Goal: Task Accomplishment & Management: Manage account settings

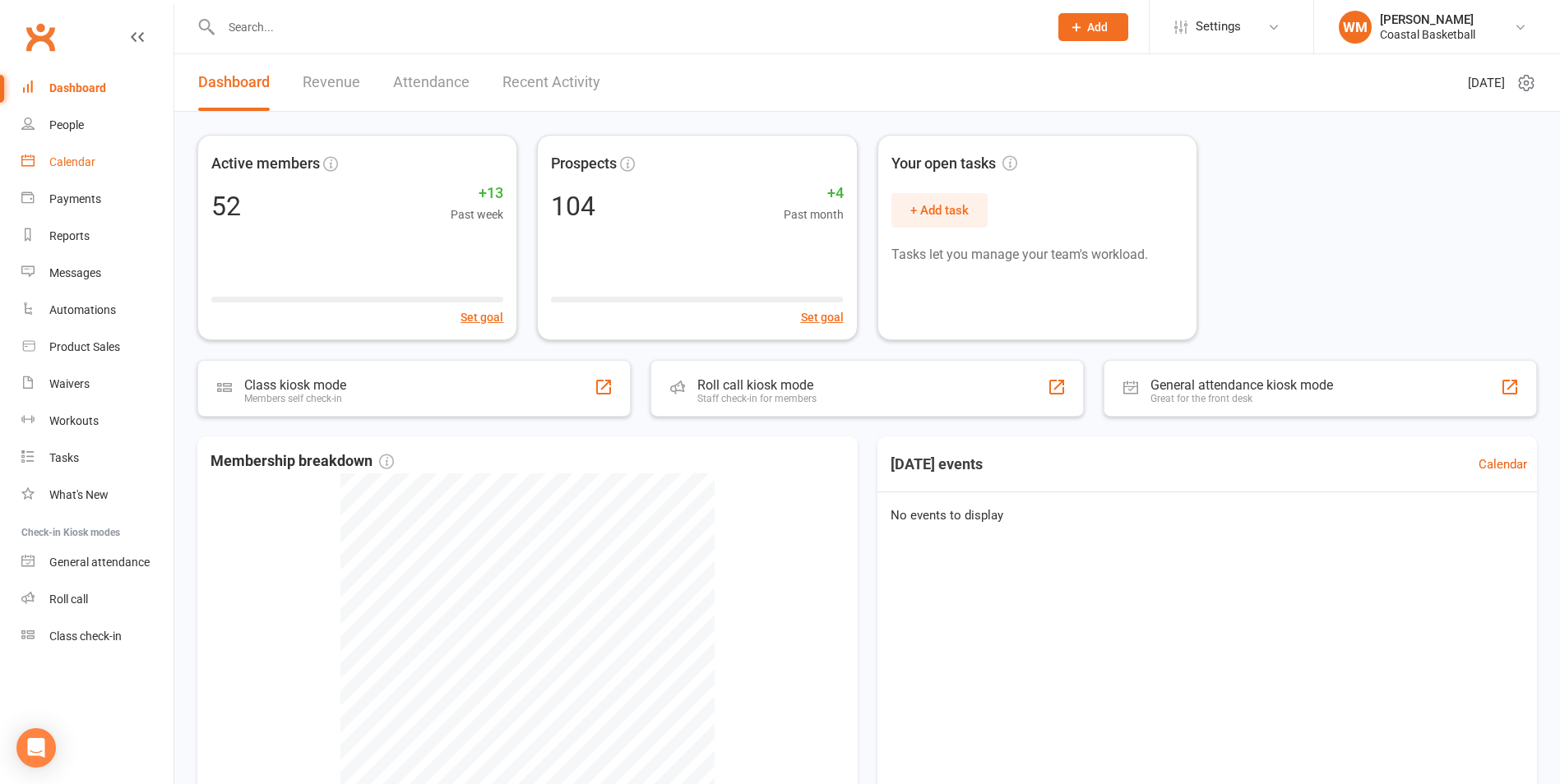
click at [100, 166] on link "Calendar" at bounding box center [97, 163] width 152 height 37
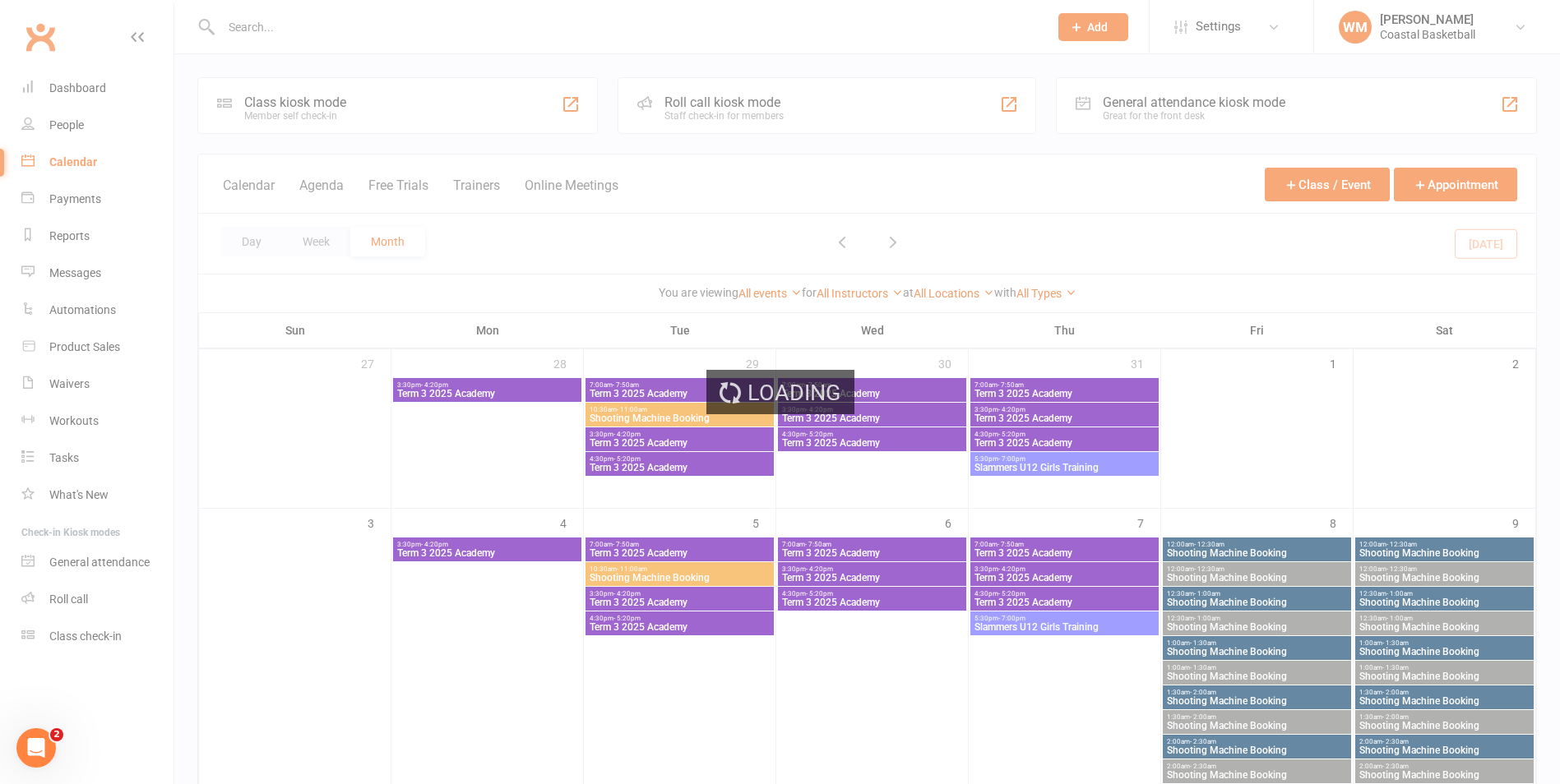
click at [1064, 291] on div "Loading" at bounding box center [780, 392] width 1560 height 784
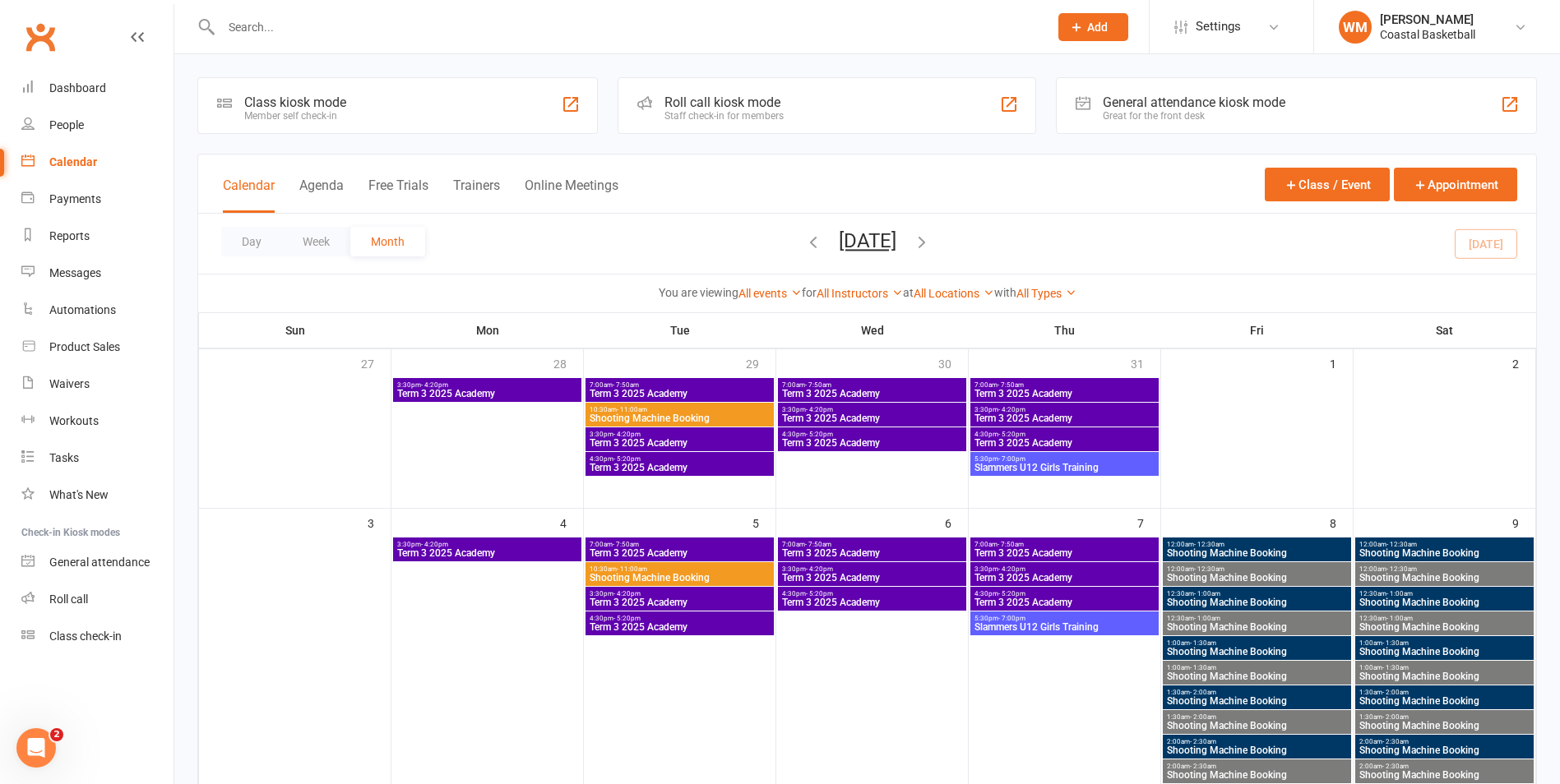
click at [1064, 291] on link "All Types" at bounding box center [1046, 294] width 60 height 14
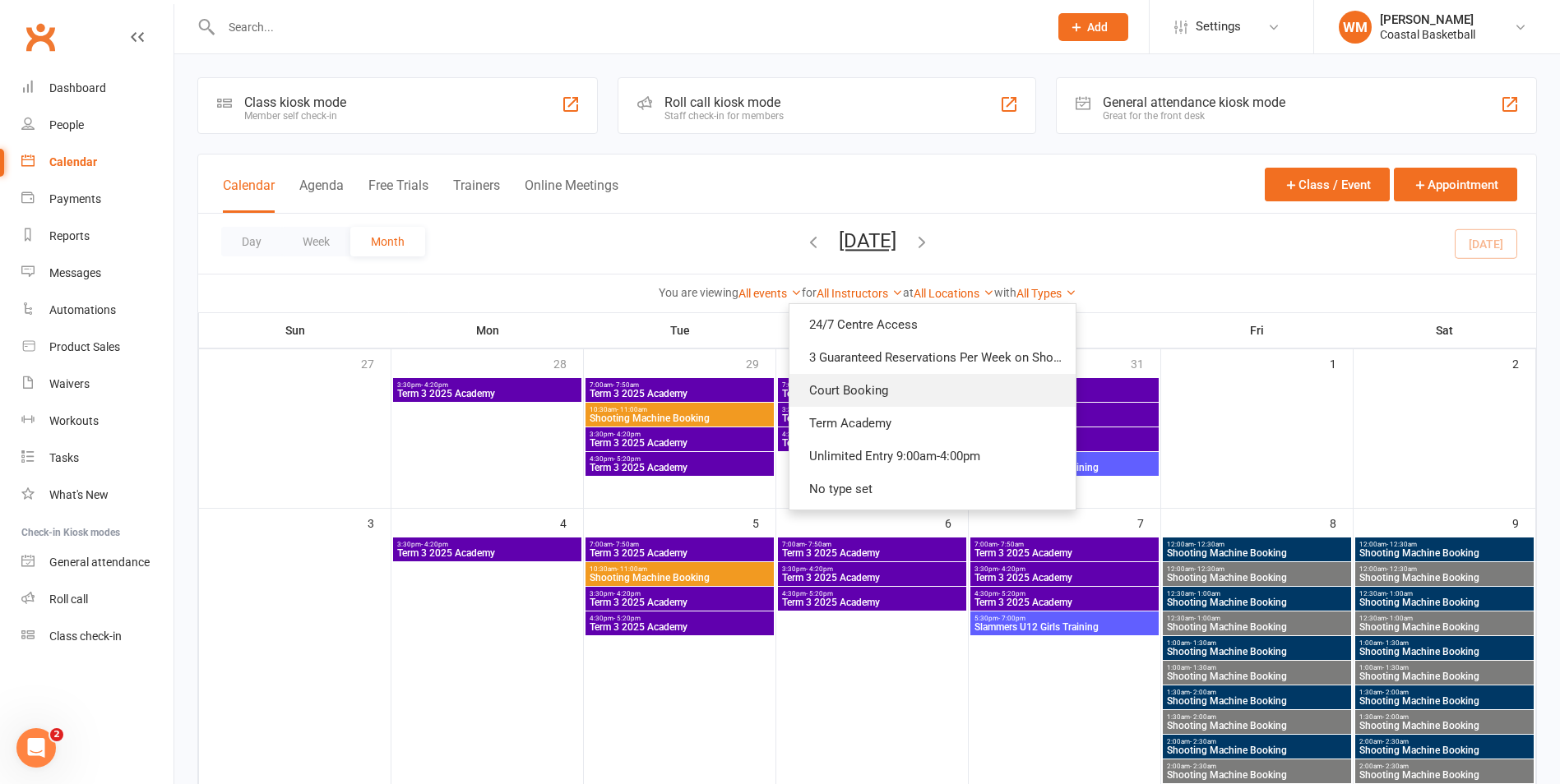
click at [1024, 397] on link "Court Booking" at bounding box center [933, 390] width 287 height 33
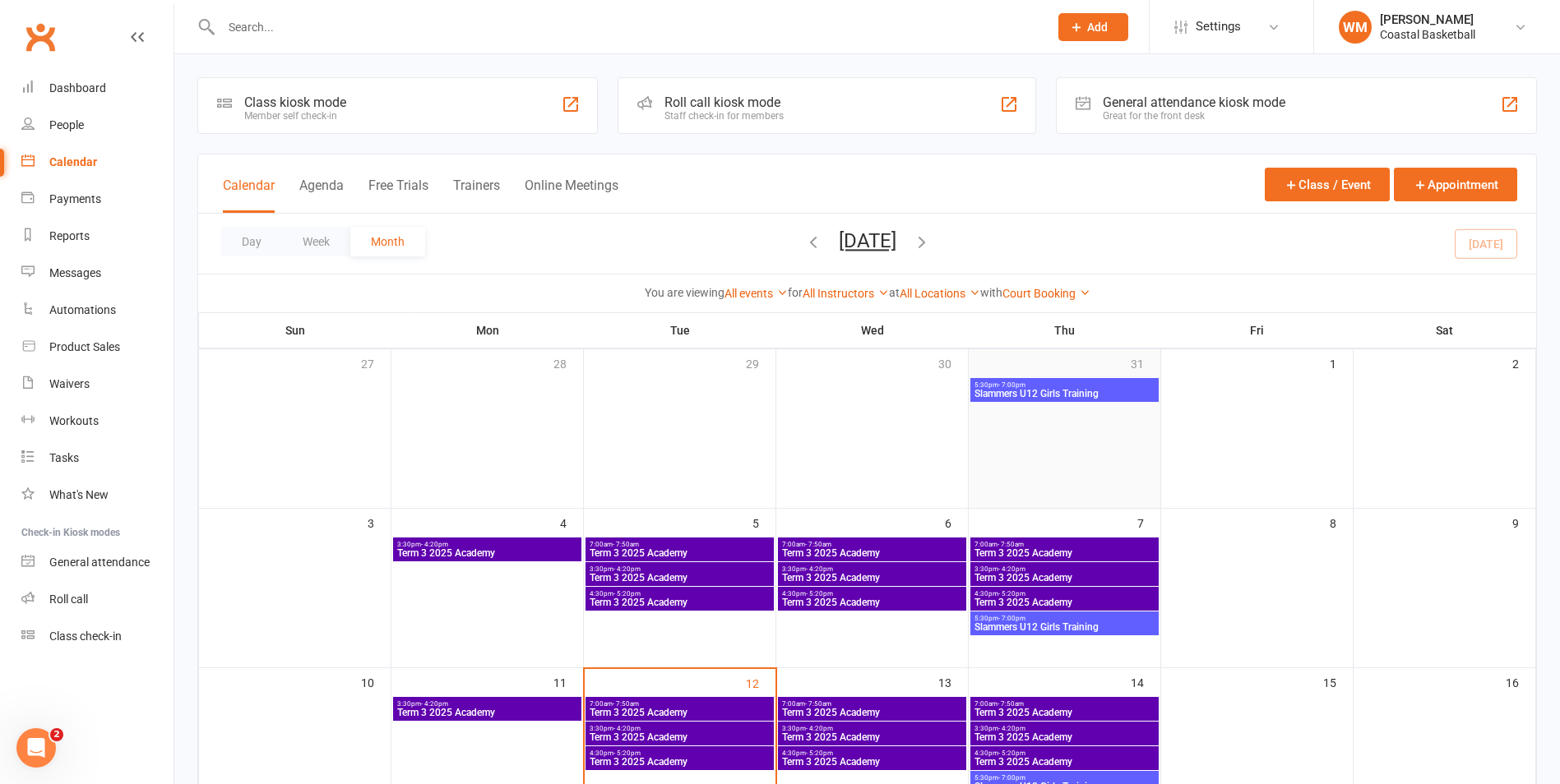
scroll to position [411, 0]
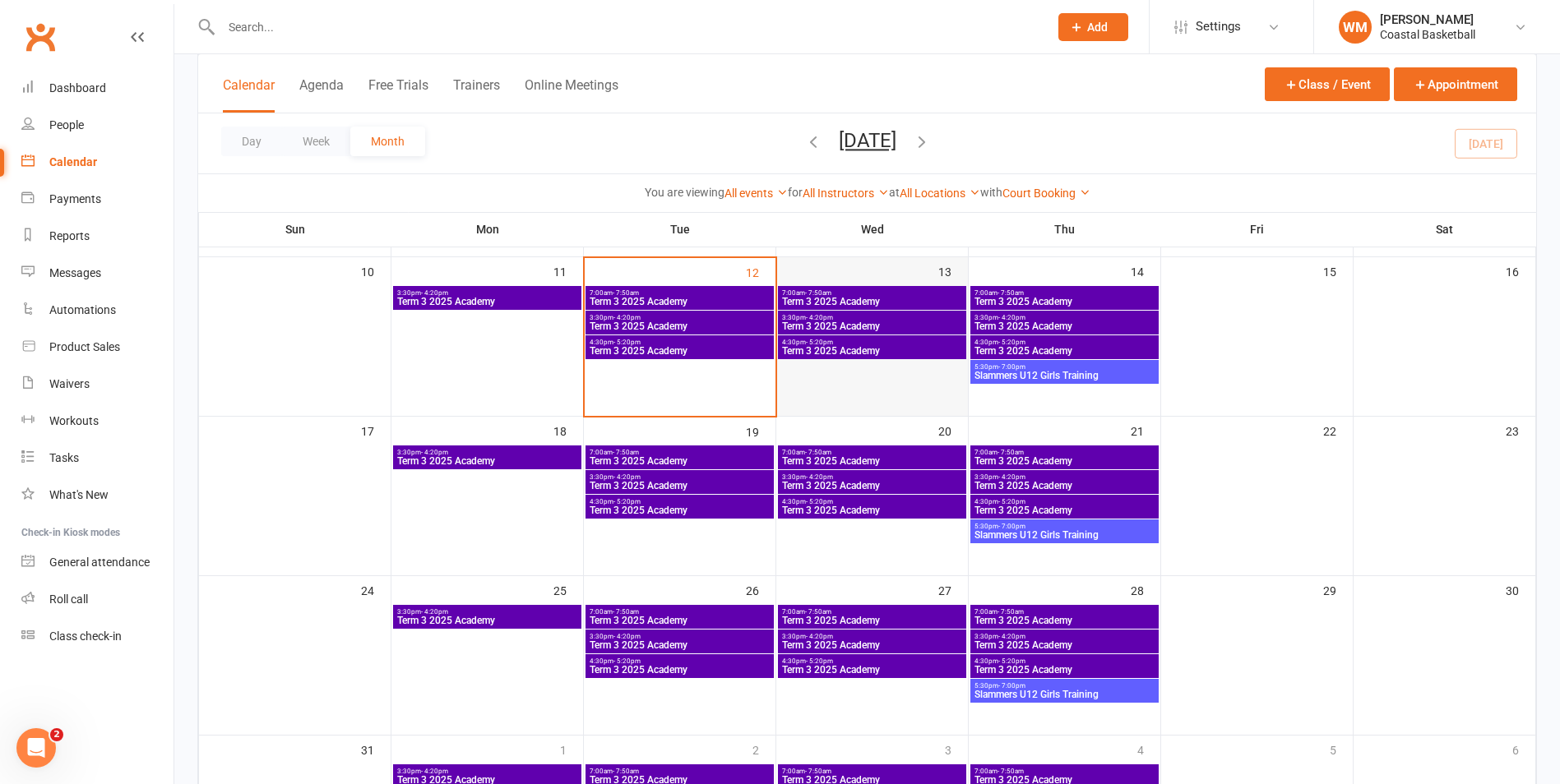
click at [849, 383] on div at bounding box center [873, 336] width 188 height 98
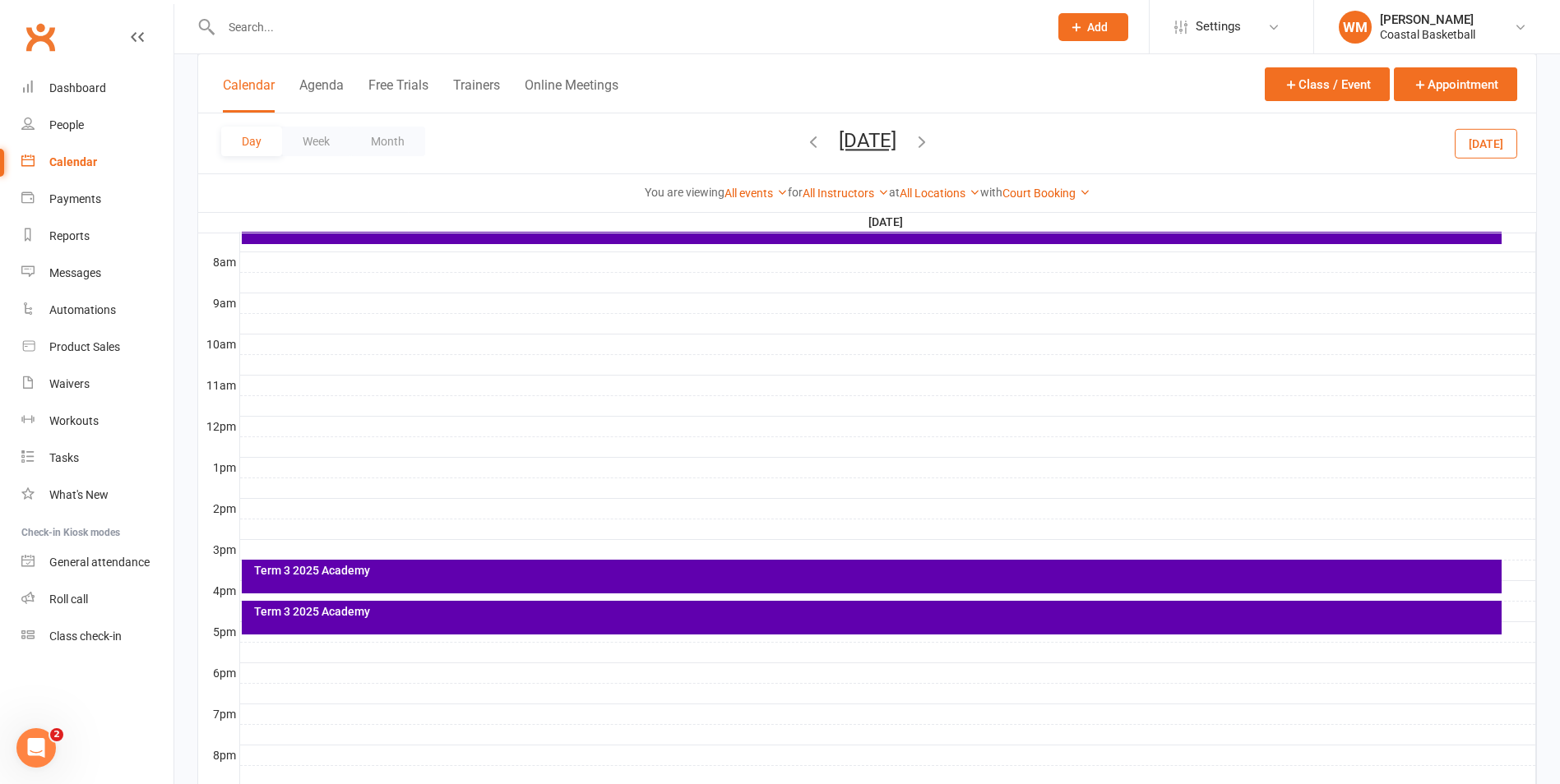
scroll to position [493, 0]
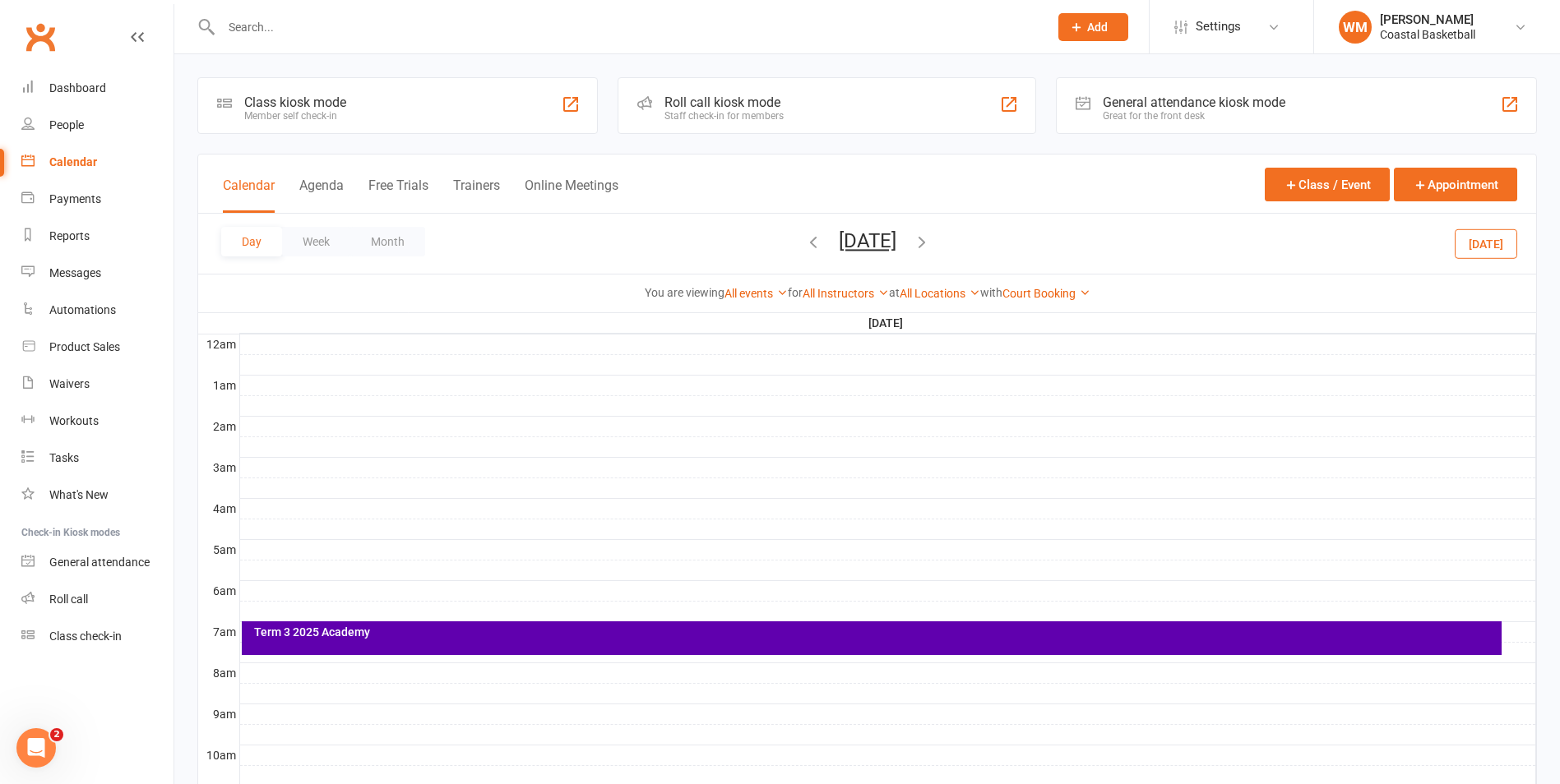
click at [1018, 242] on div "Day Week Month [DATE] [DATE] Sun Mon Tue Wed Thu Fri Sat 27 28 29 30 31 01 02 0…" at bounding box center [867, 243] width 1338 height 60
click at [931, 244] on icon "button" at bounding box center [922, 242] width 18 height 18
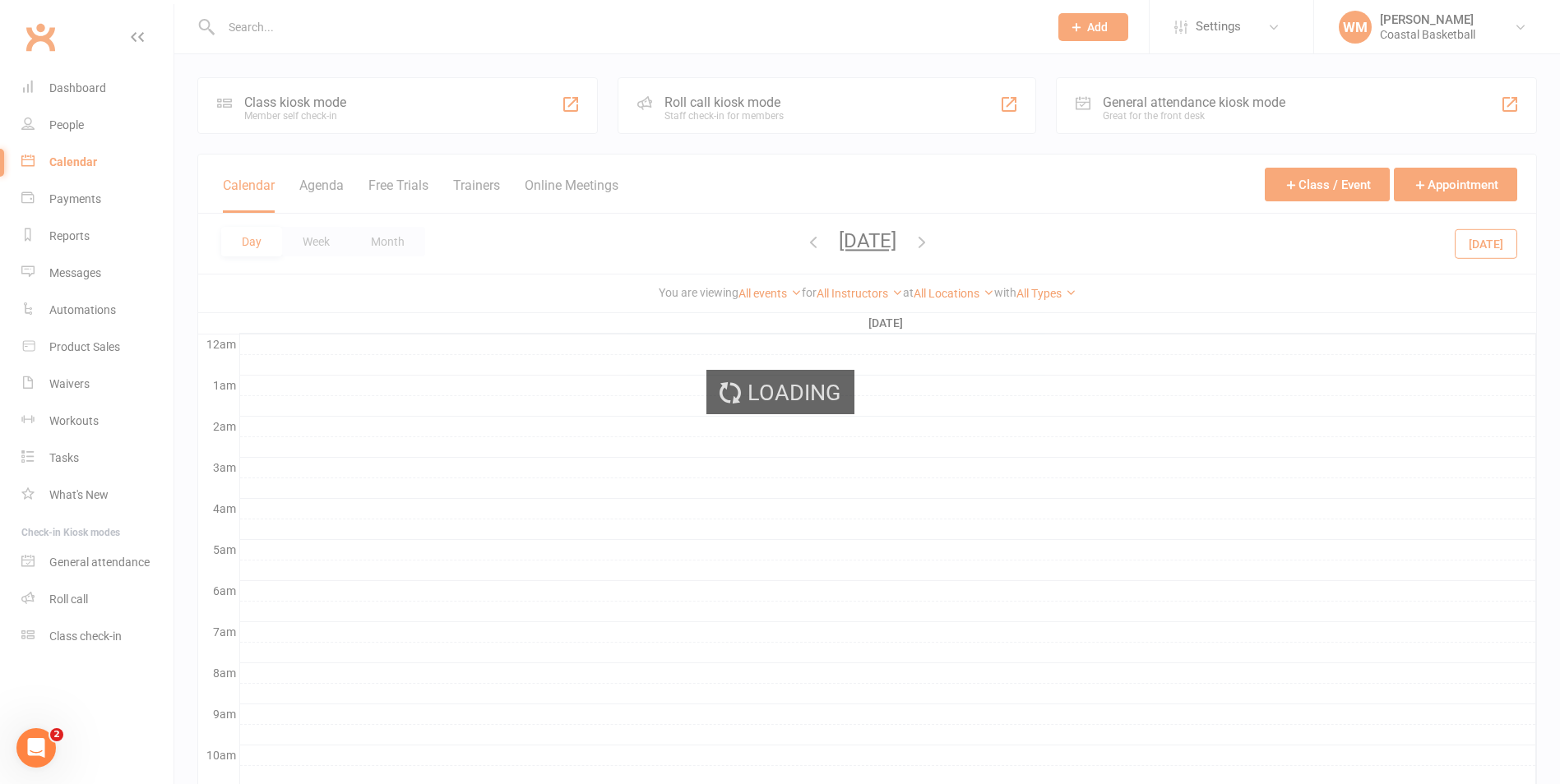
click at [1070, 287] on div "Loading" at bounding box center [780, 392] width 1560 height 784
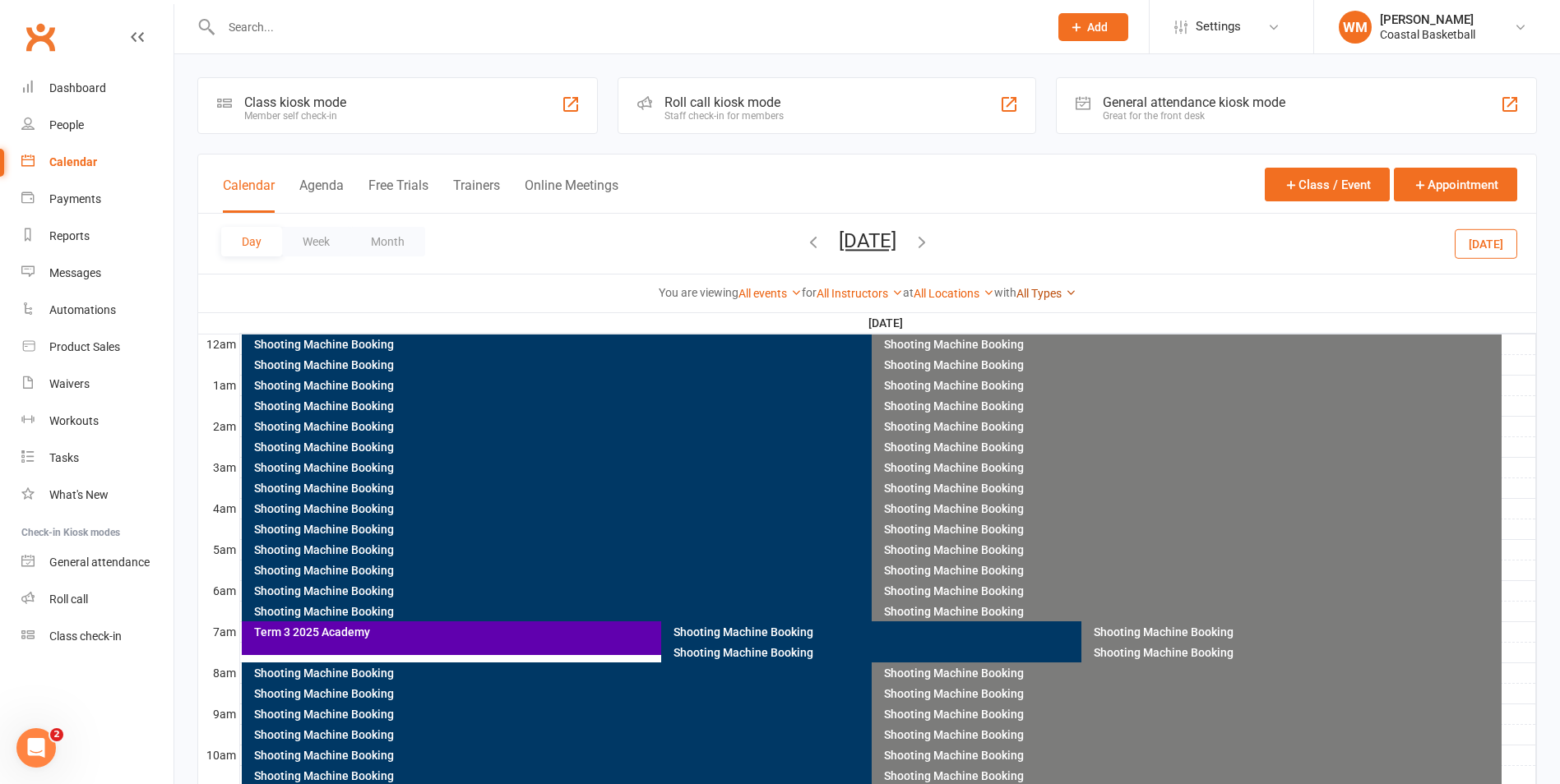
click at [1071, 288] on link "All Types" at bounding box center [1046, 294] width 60 height 14
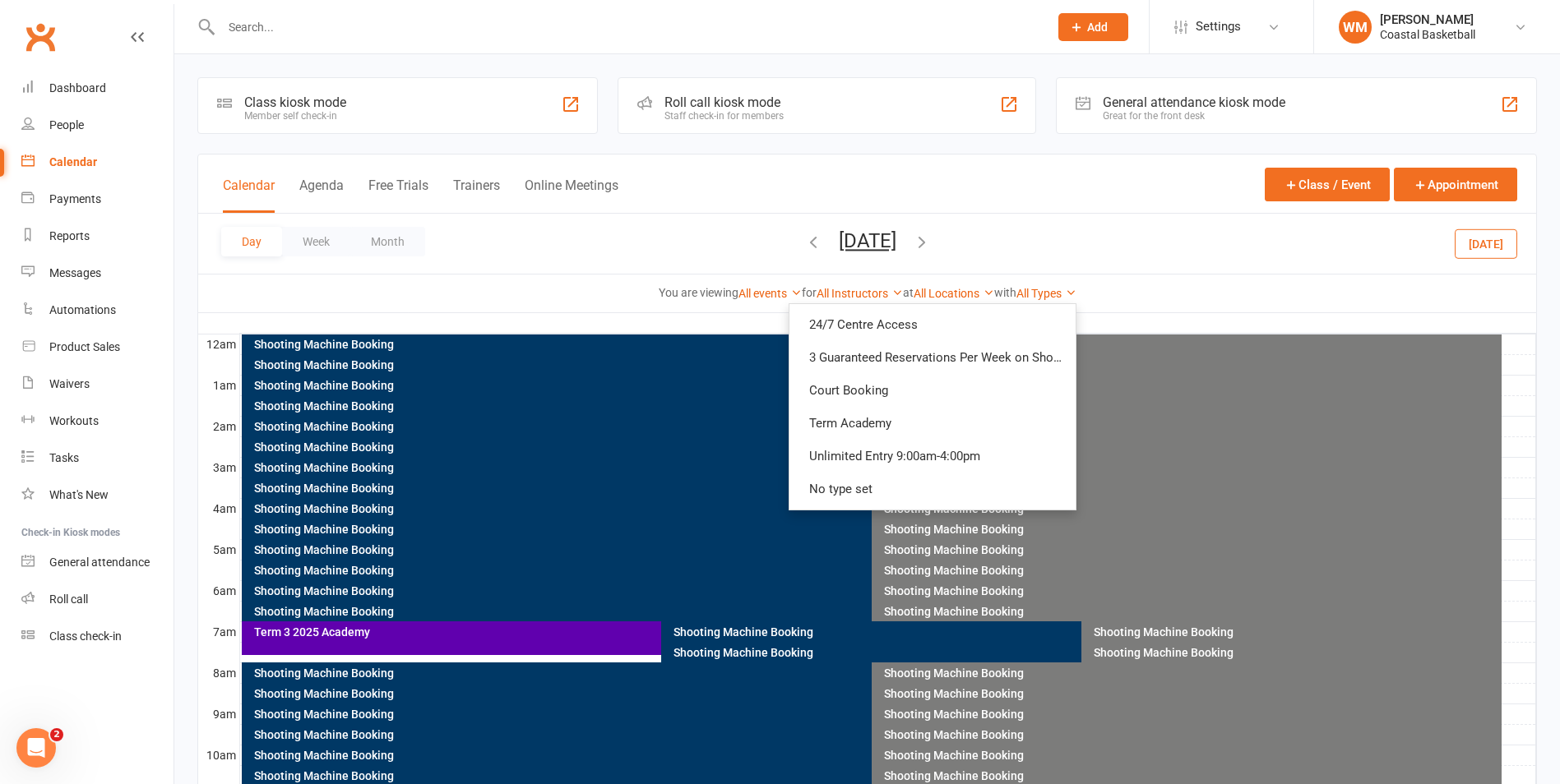
click at [1156, 243] on div "Day Week Month [DATE] [DATE] Sun Mon Tue Wed Thu Fri Sat 27 28 29 30 31 01 02 0…" at bounding box center [867, 243] width 1338 height 60
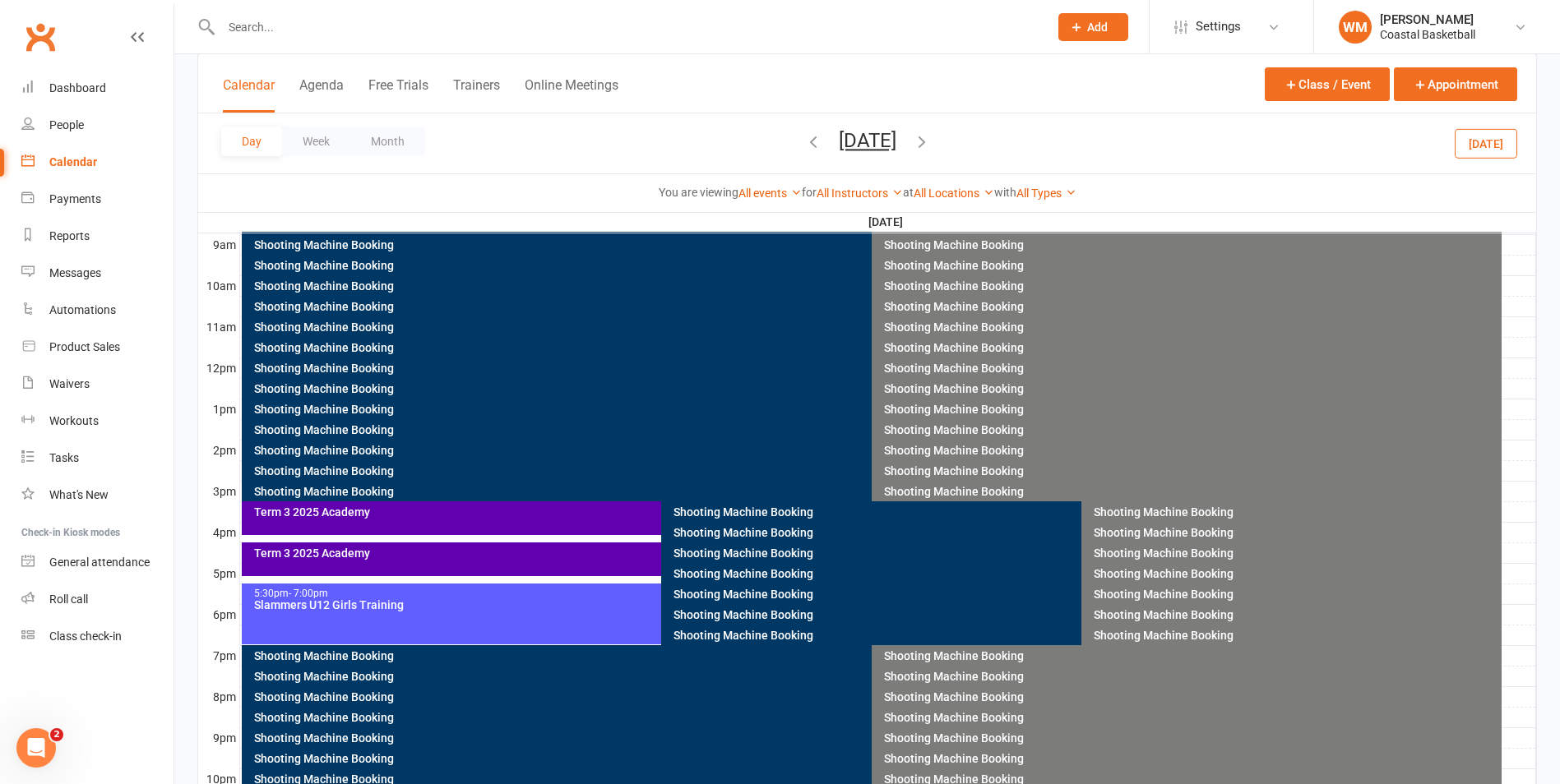
scroll to position [584, 0]
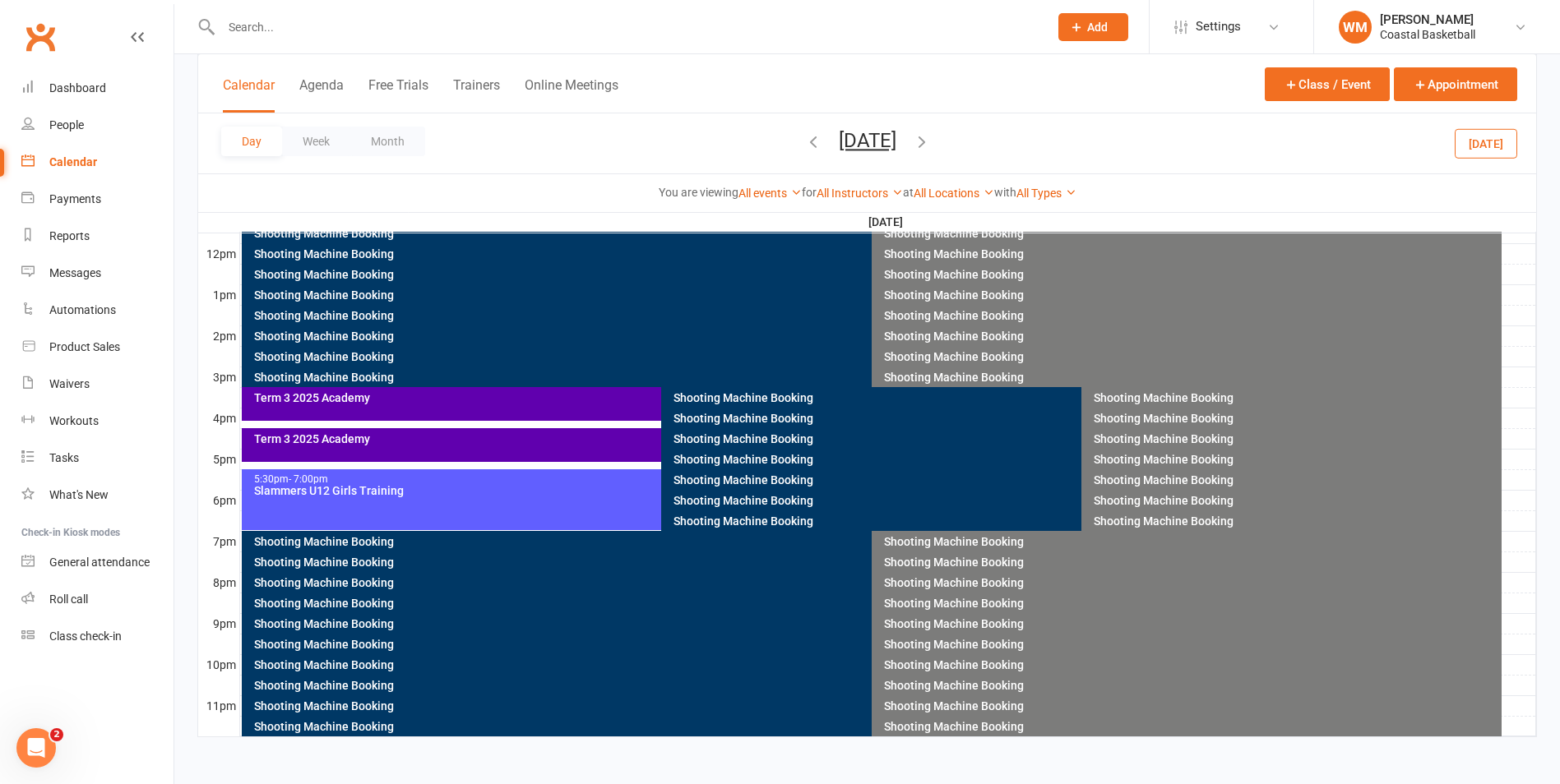
click at [686, 437] on div "Shooting Machine Booking" at bounding box center [1077, 439] width 809 height 12
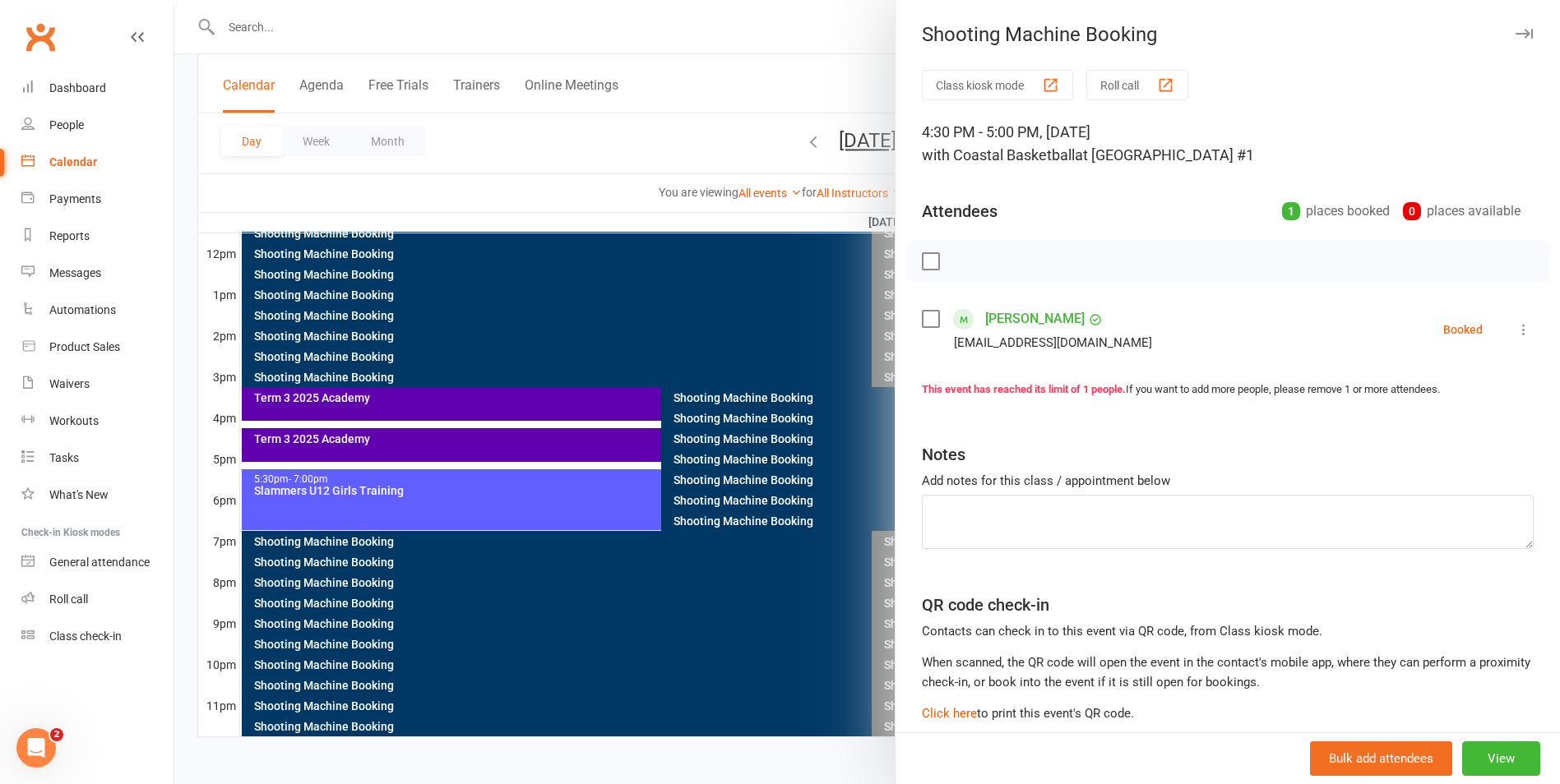
click at [855, 120] on div at bounding box center [867, 392] width 1385 height 784
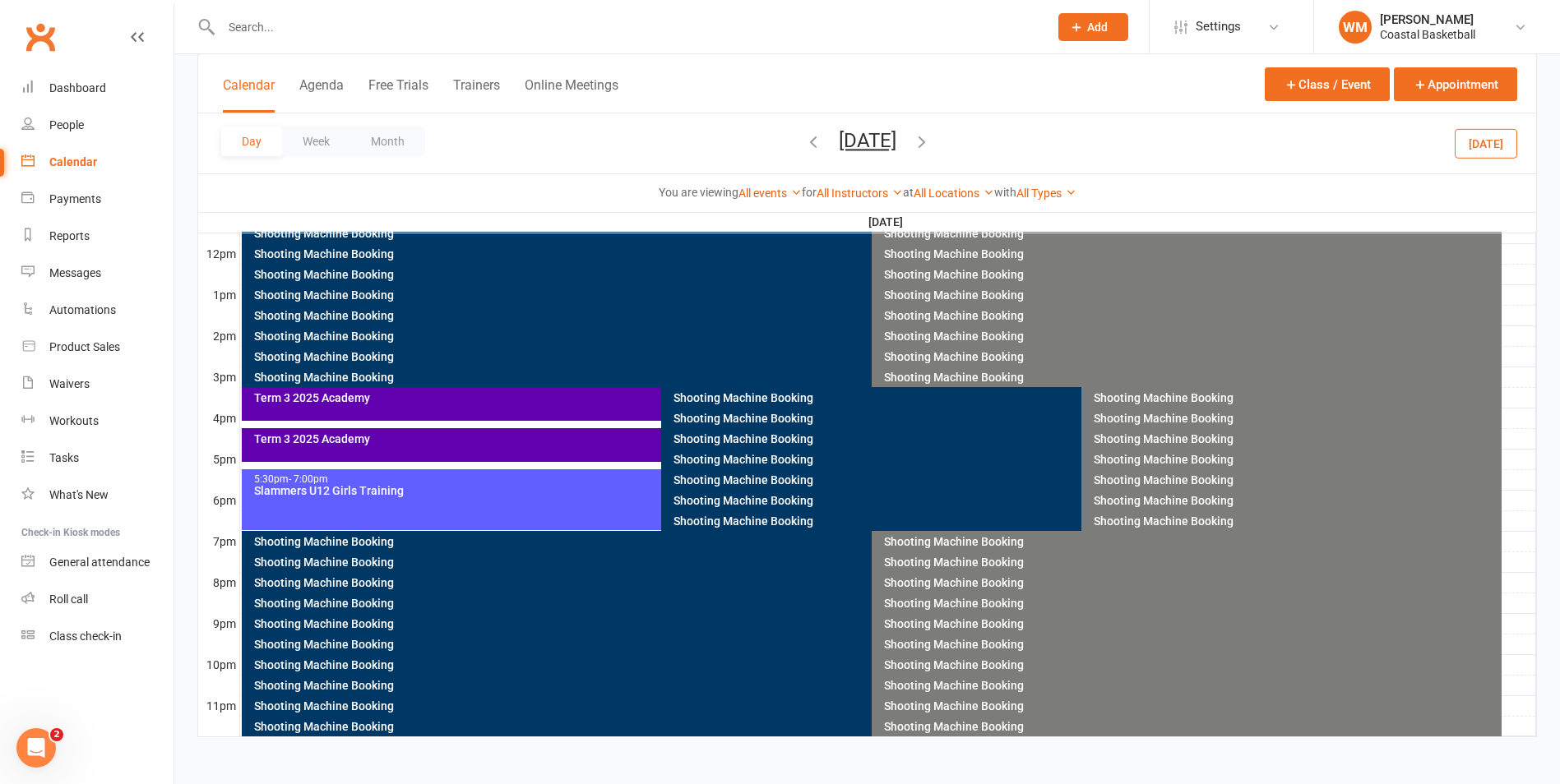
click at [1116, 460] on div "Shooting Machine Booking" at bounding box center [1295, 459] width 405 height 12
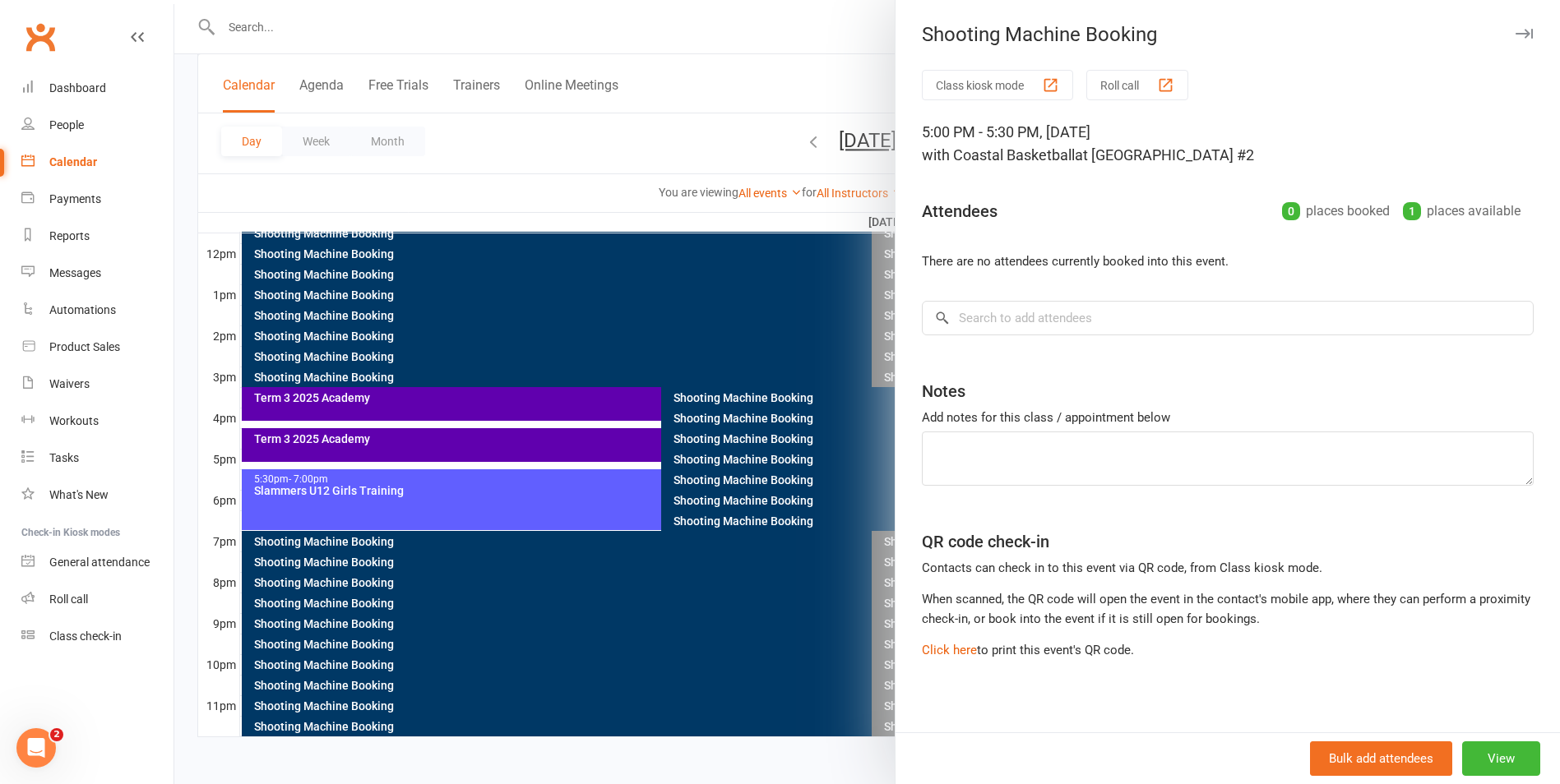
click at [828, 69] on div at bounding box center [867, 392] width 1385 height 784
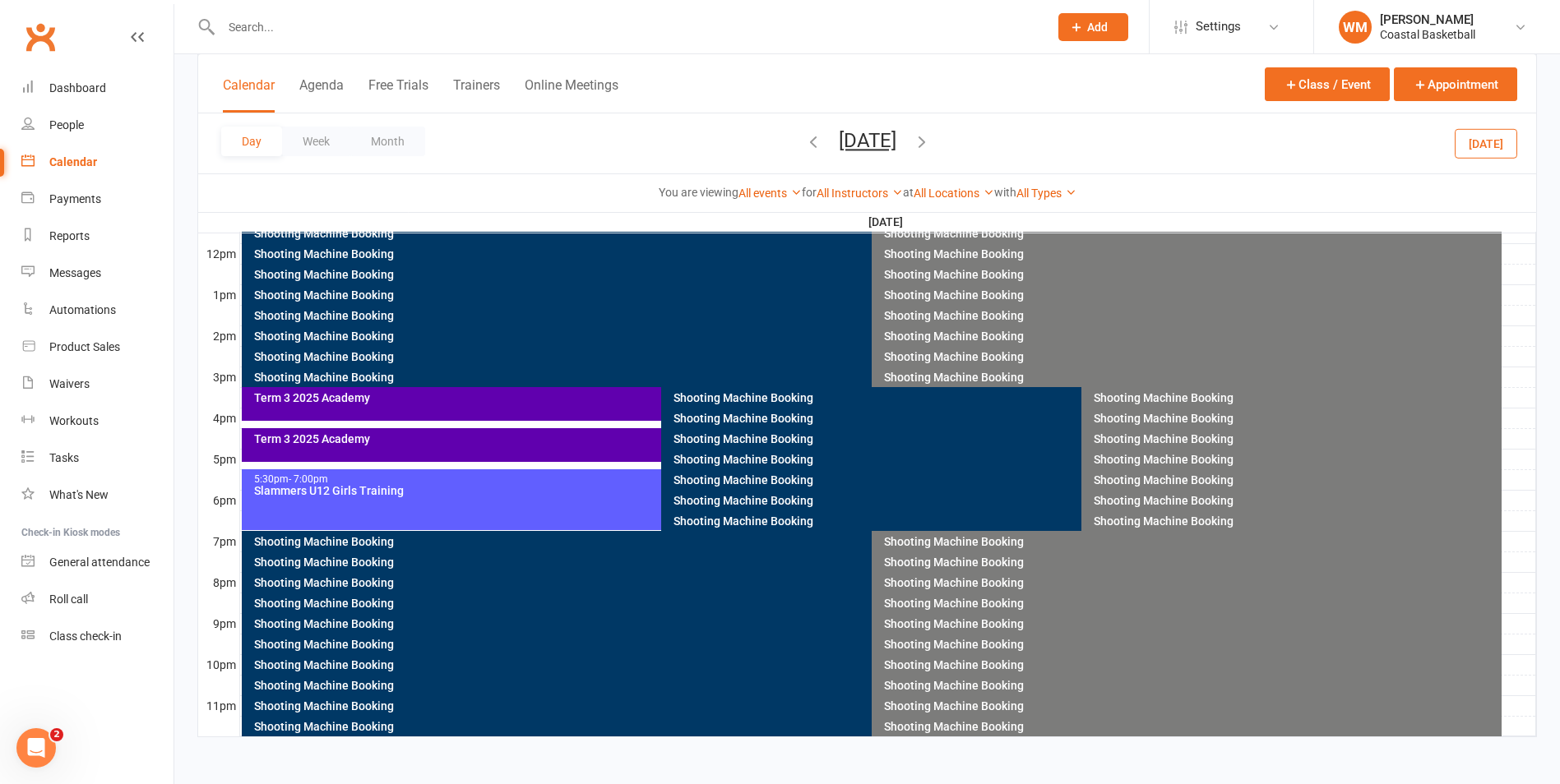
click at [1120, 453] on div "Shooting Machine Booking" at bounding box center [1295, 459] width 405 height 12
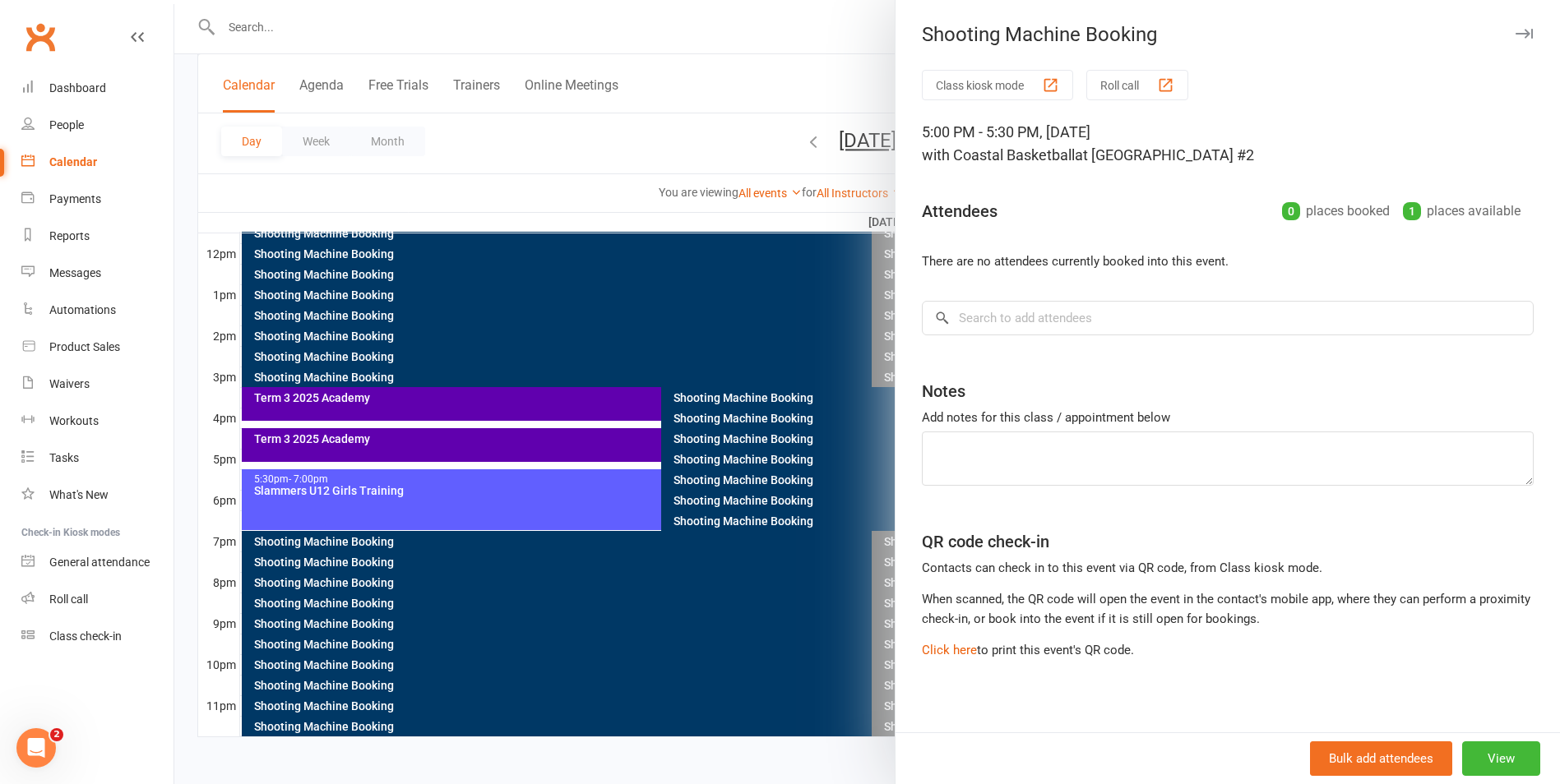
click at [748, 42] on div at bounding box center [867, 392] width 1385 height 784
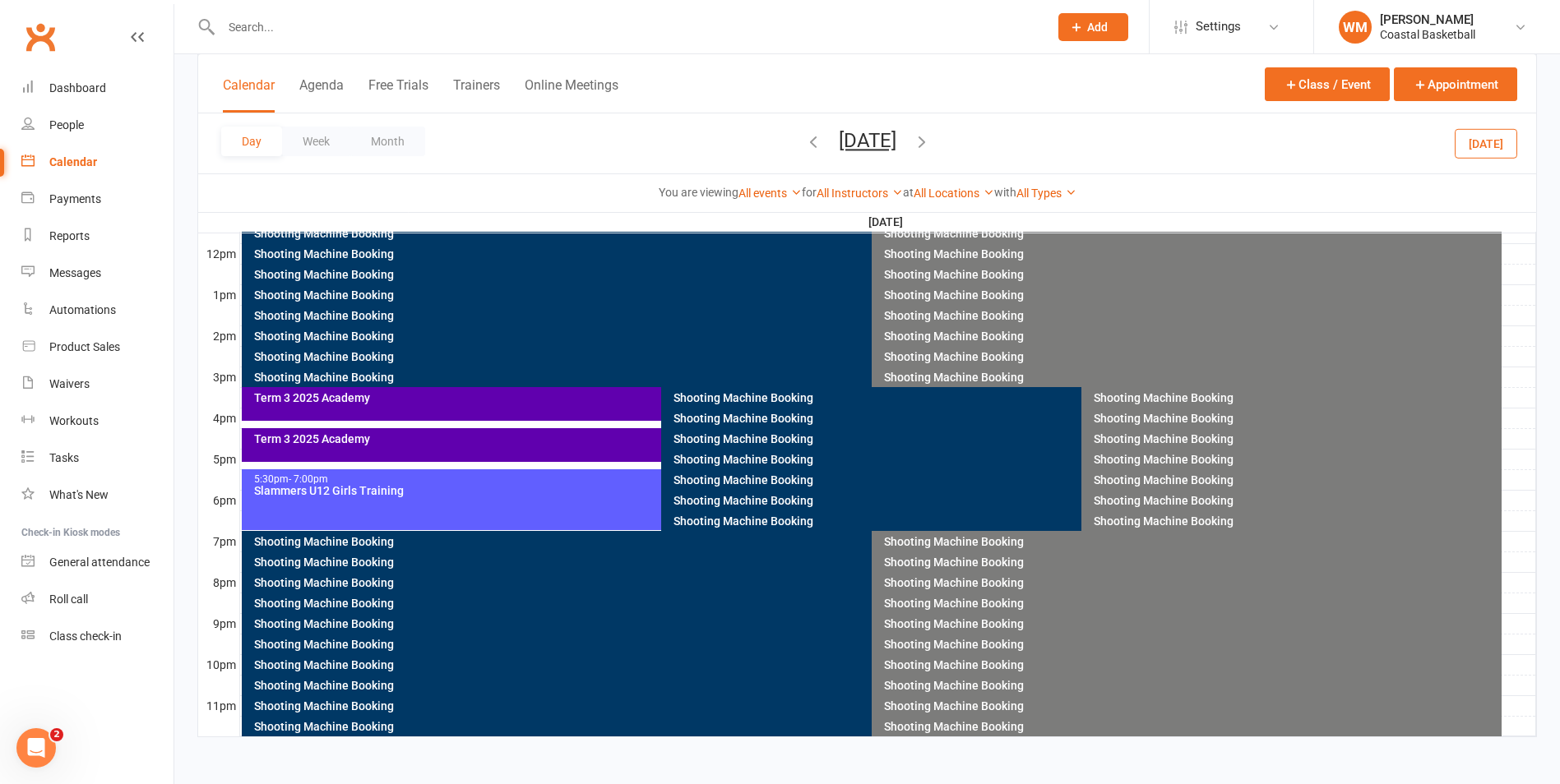
click at [1110, 433] on div "Shooting Machine Booking" at bounding box center [1295, 439] width 405 height 12
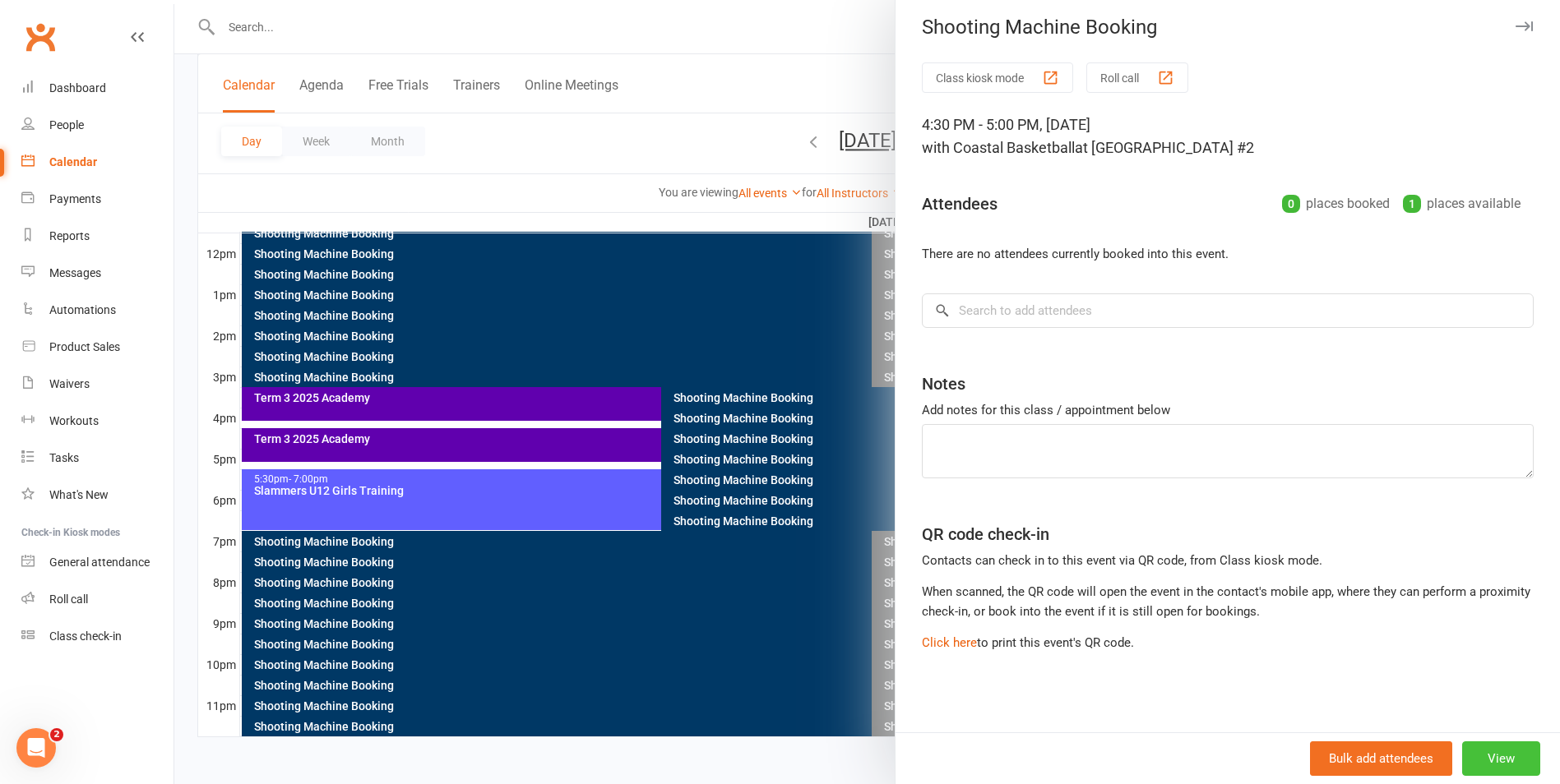
scroll to position [10, 0]
click at [1478, 757] on button "View" at bounding box center [1502, 759] width 78 height 35
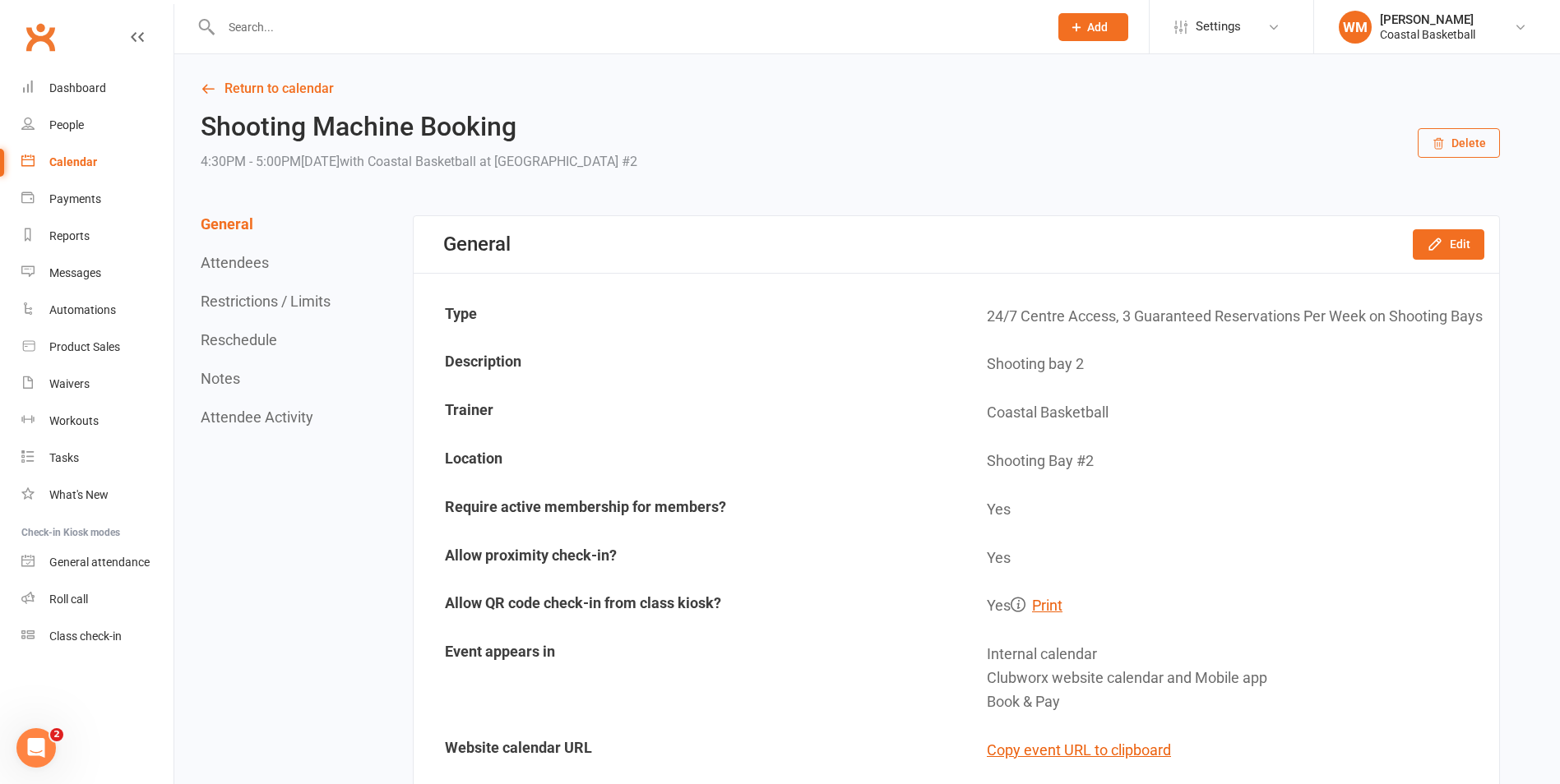
click at [89, 153] on link "Calendar" at bounding box center [97, 163] width 152 height 37
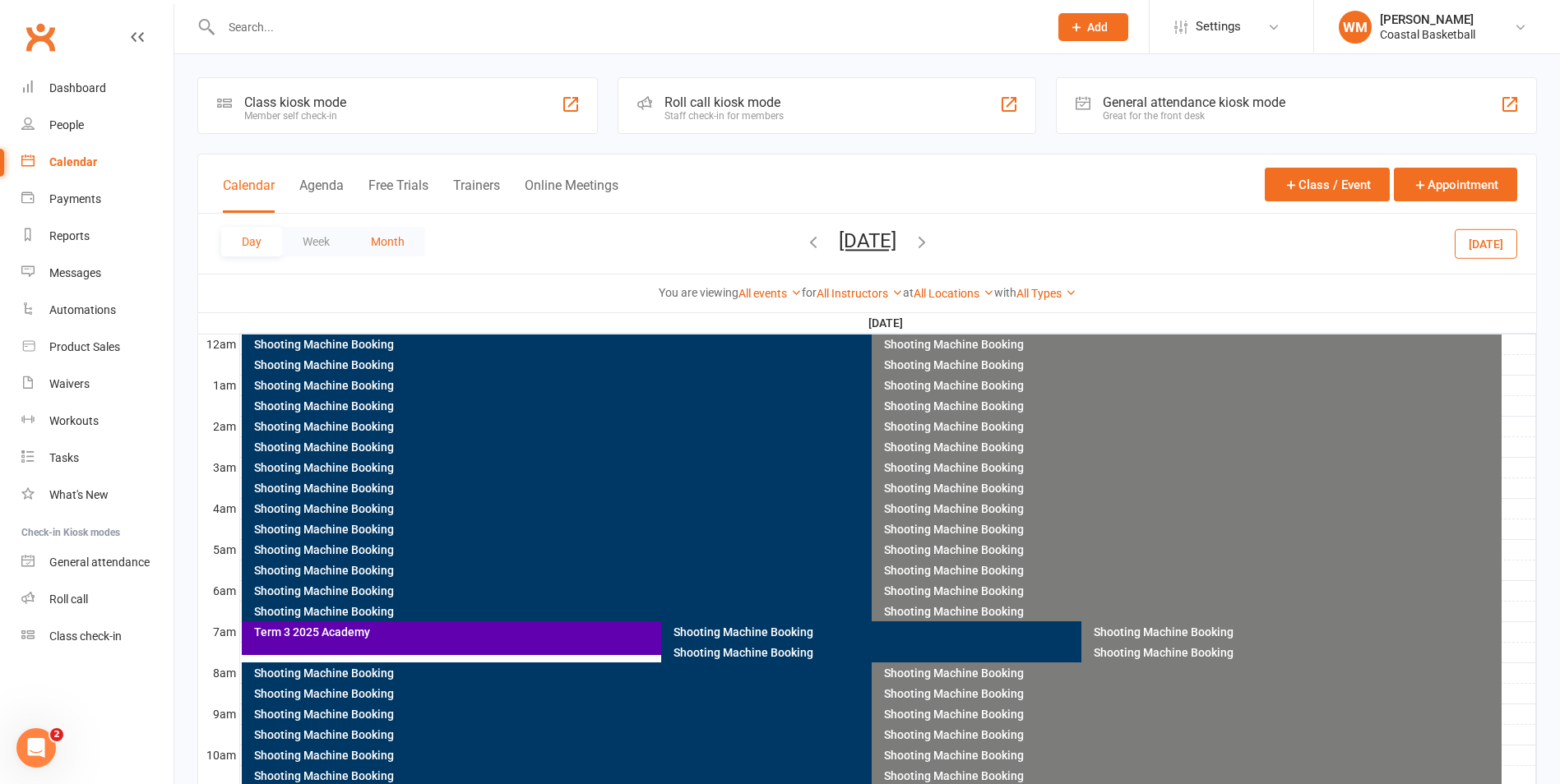
click at [397, 231] on button "Month" at bounding box center [387, 242] width 75 height 30
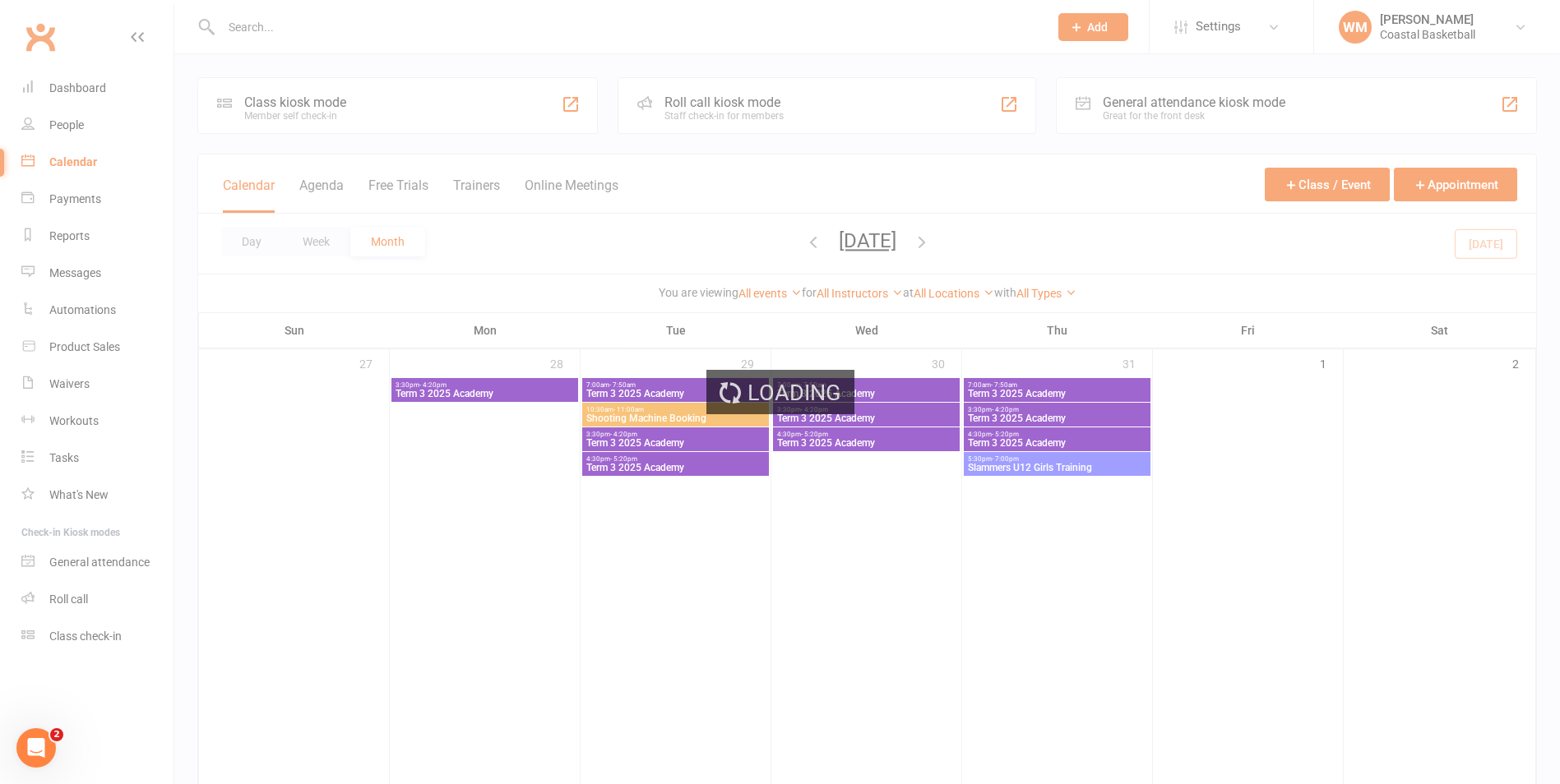
click at [792, 288] on div "Loading" at bounding box center [780, 392] width 1560 height 784
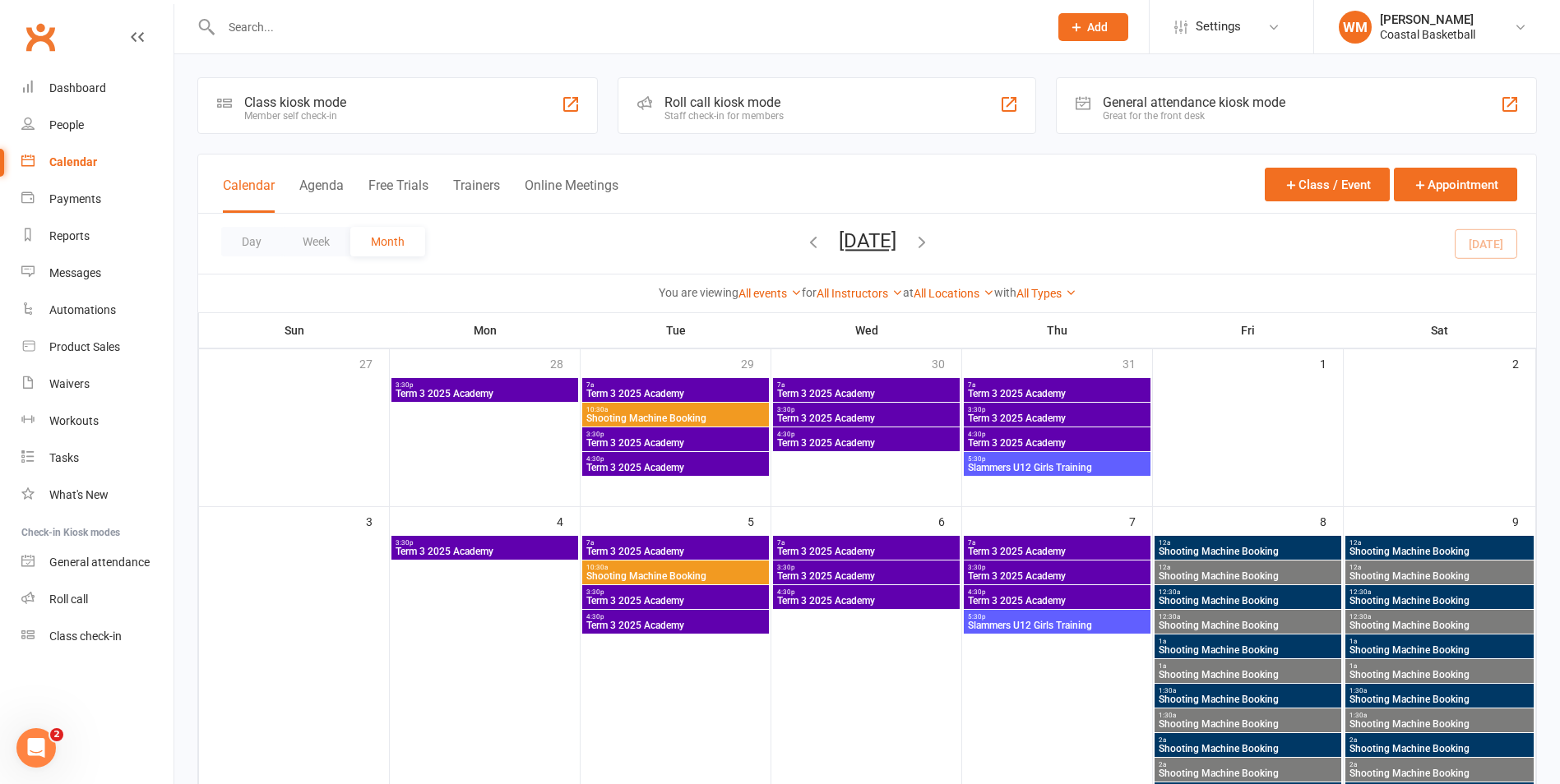
click at [792, 288] on icon at bounding box center [796, 293] width 12 height 12
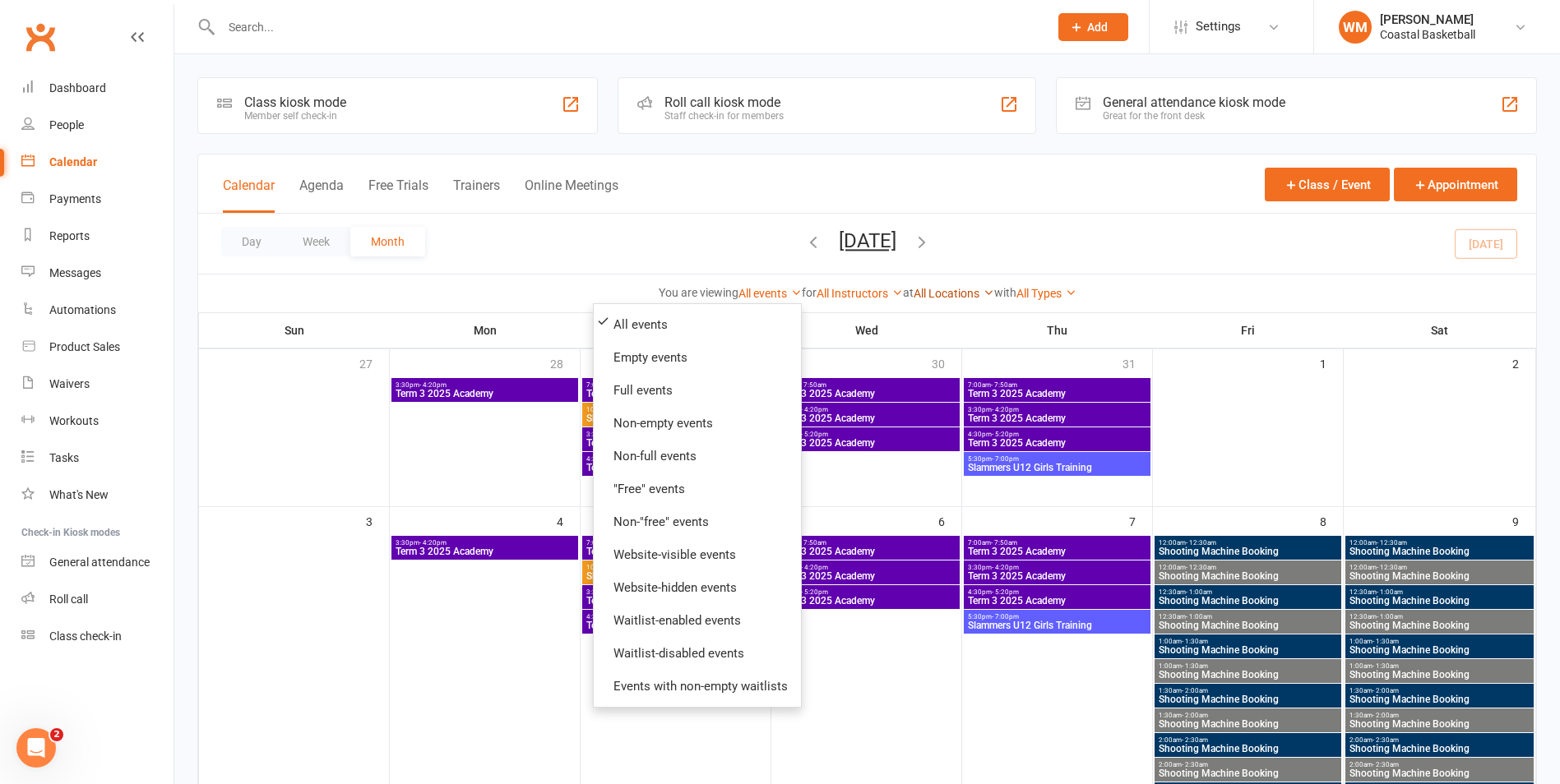
click at [980, 293] on link "All Locations" at bounding box center [954, 294] width 81 height 14
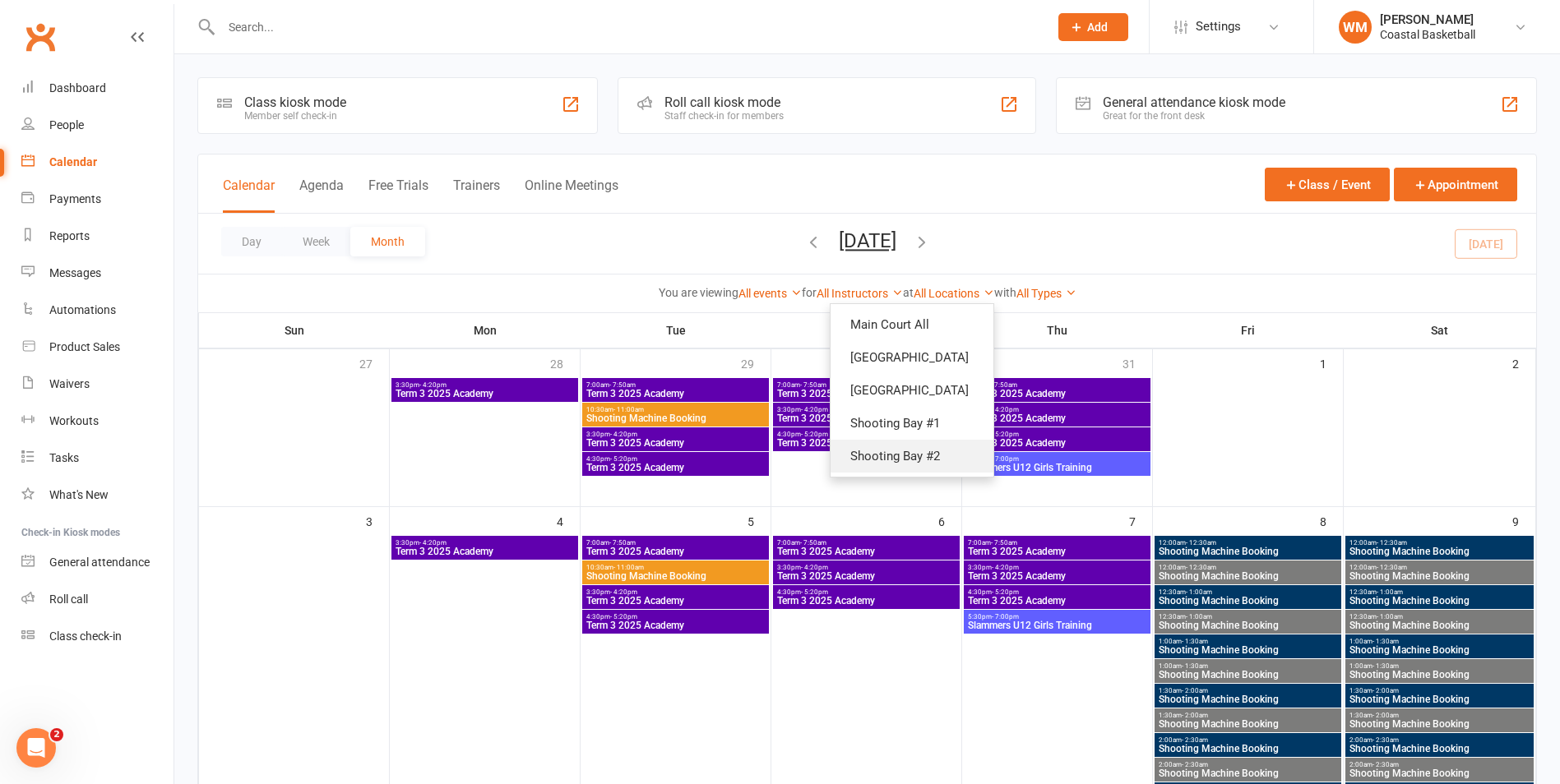
click at [935, 457] on link "Shooting Bay #2" at bounding box center [912, 456] width 163 height 33
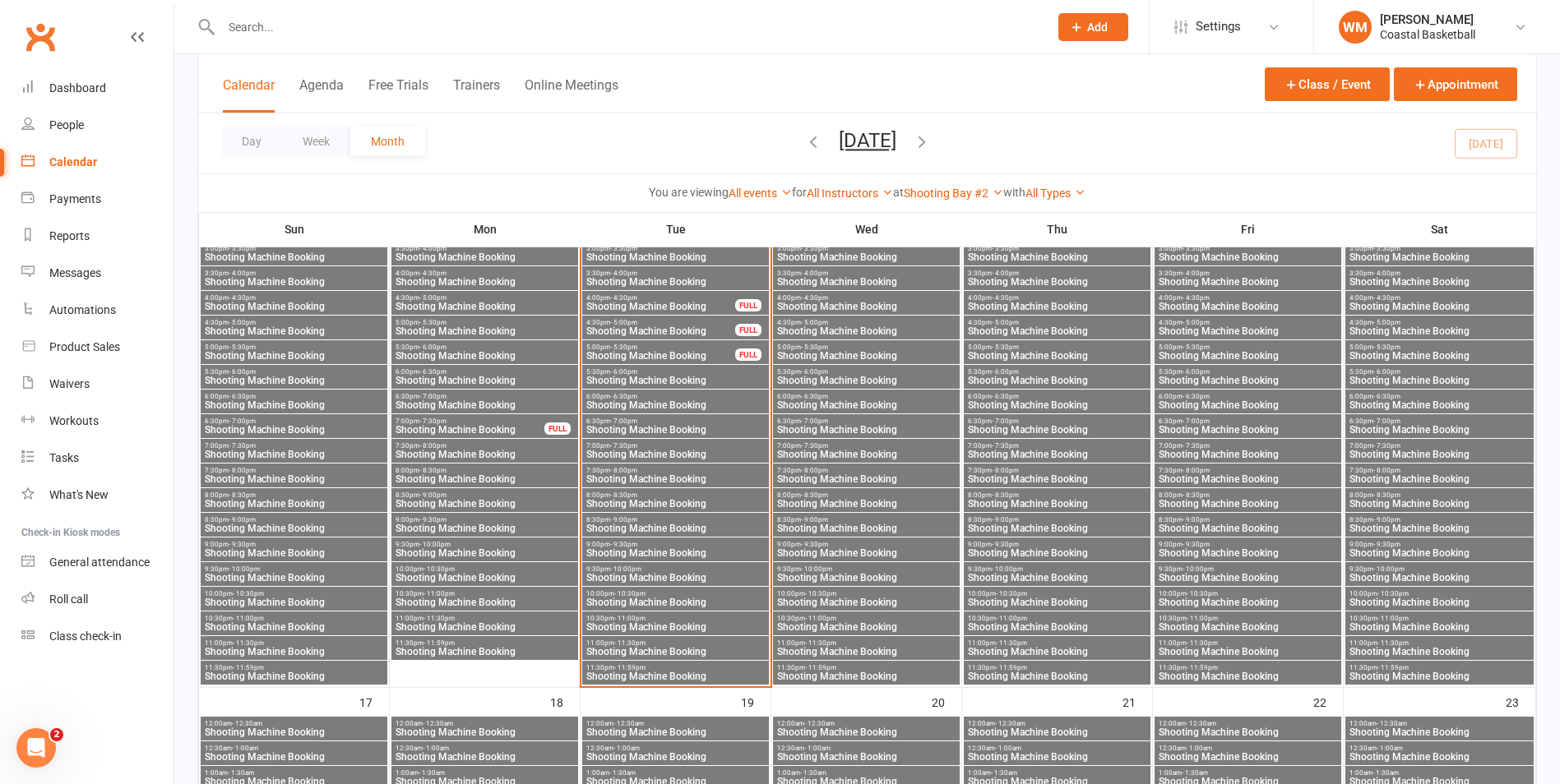
scroll to position [2055, 0]
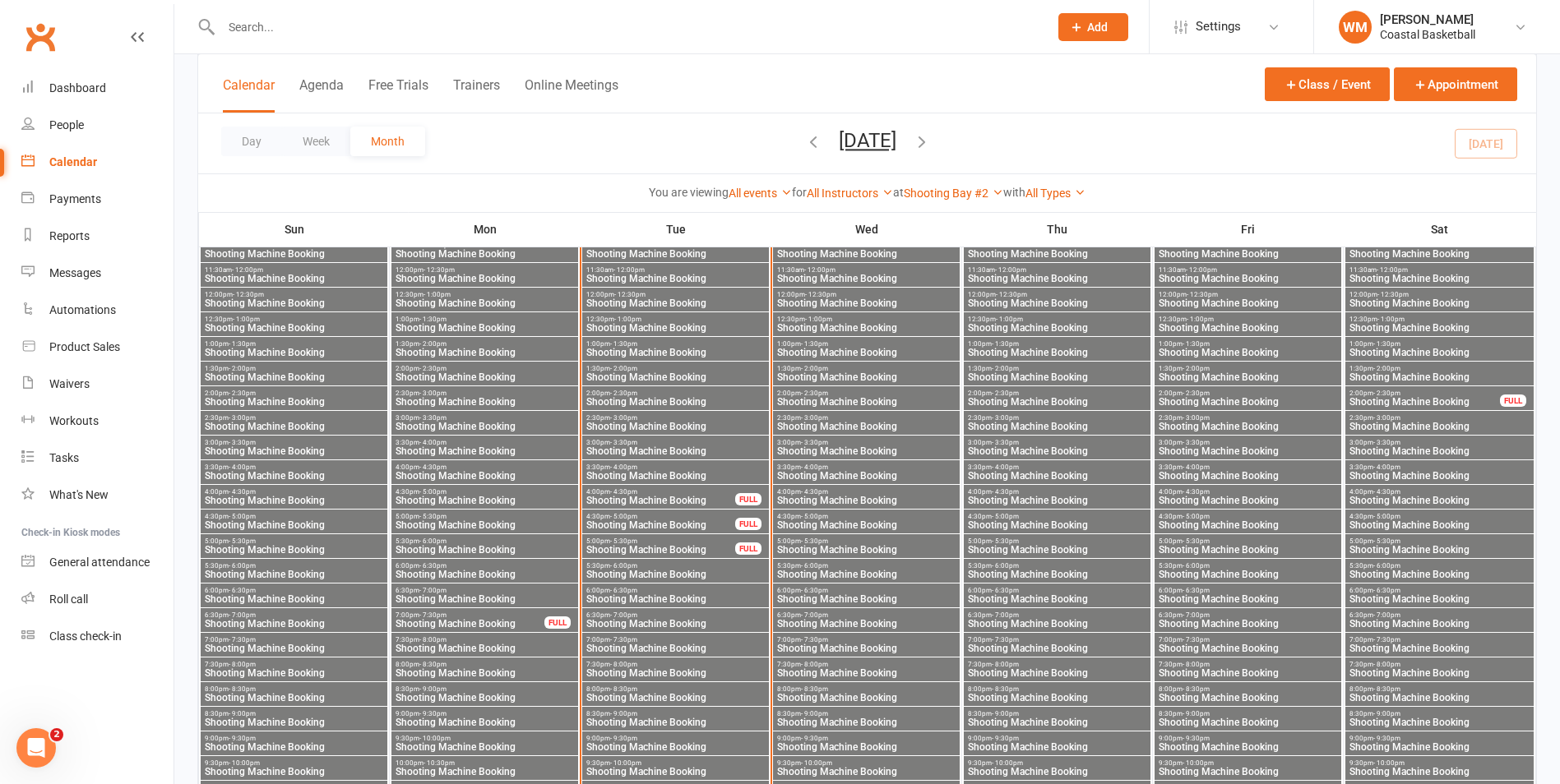
click at [1034, 524] on span "Shooting Machine Booking" at bounding box center [1057, 525] width 180 height 10
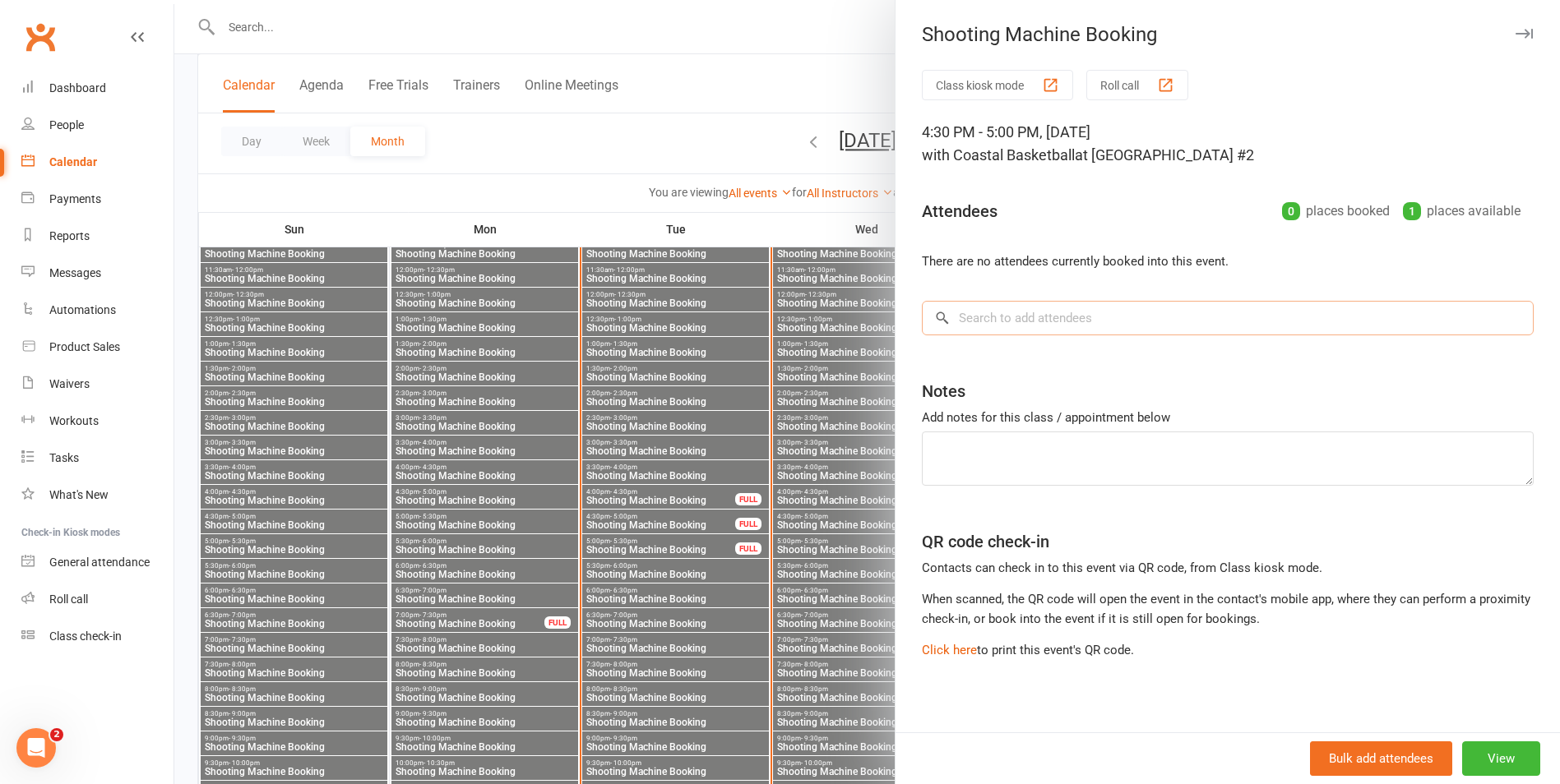
click at [1076, 329] on input "search" at bounding box center [1228, 318] width 612 height 35
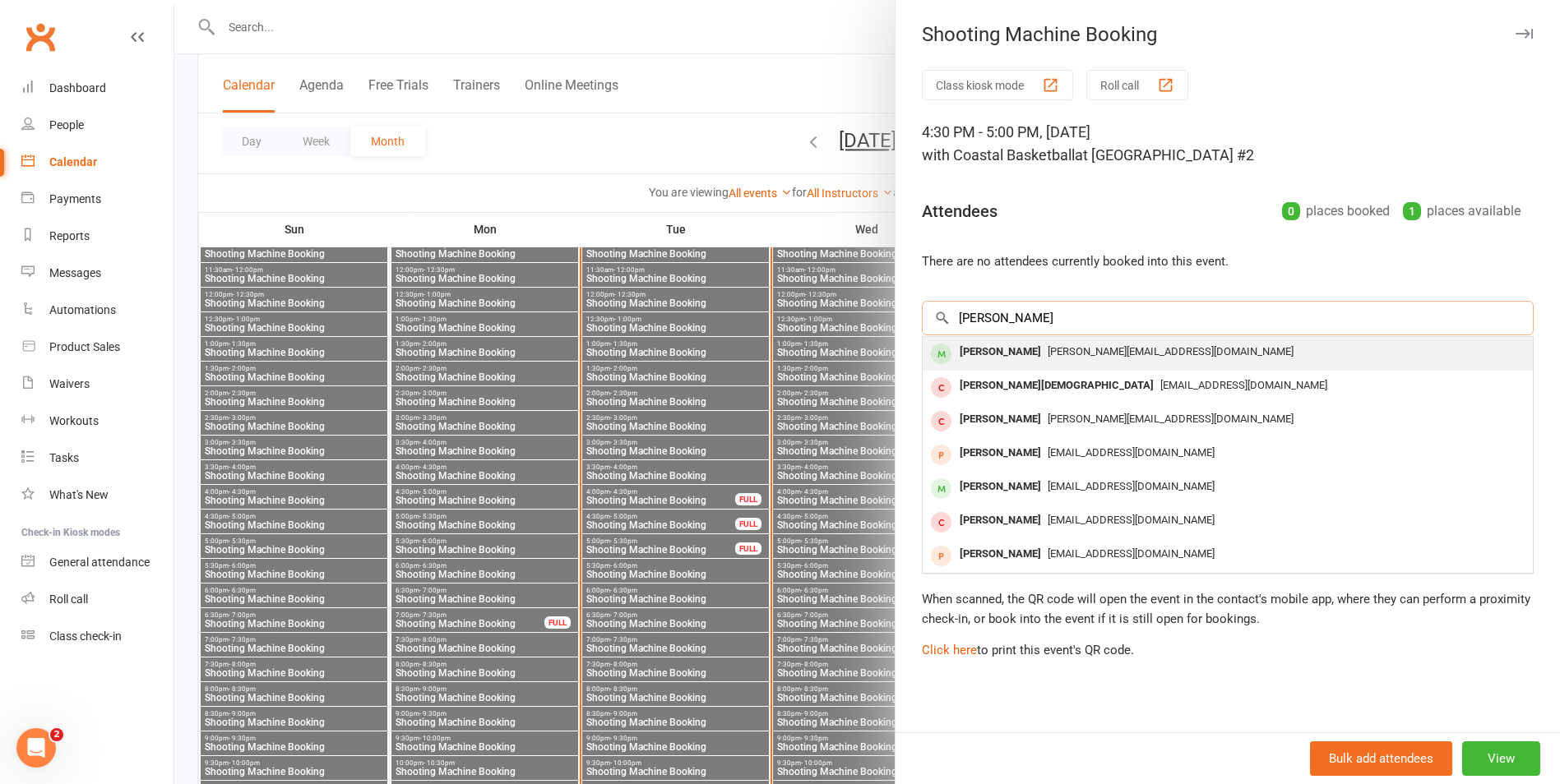
type input "[PERSON_NAME]"
click at [1048, 356] on span "[PERSON_NAME][EMAIL_ADDRESS][DOMAIN_NAME]" at bounding box center [1171, 351] width 246 height 13
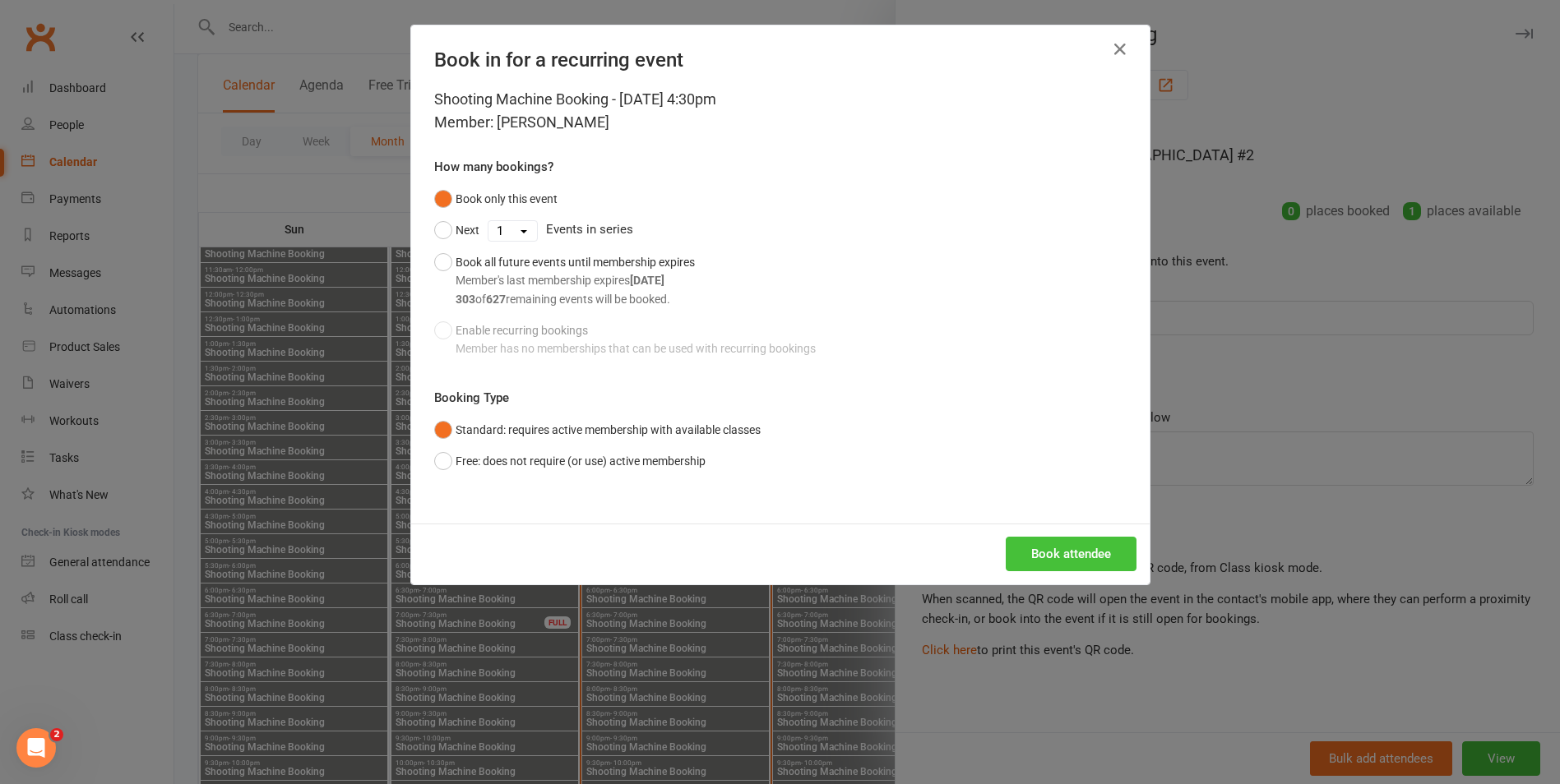
click at [1112, 548] on button "Book attendee" at bounding box center [1071, 553] width 131 height 35
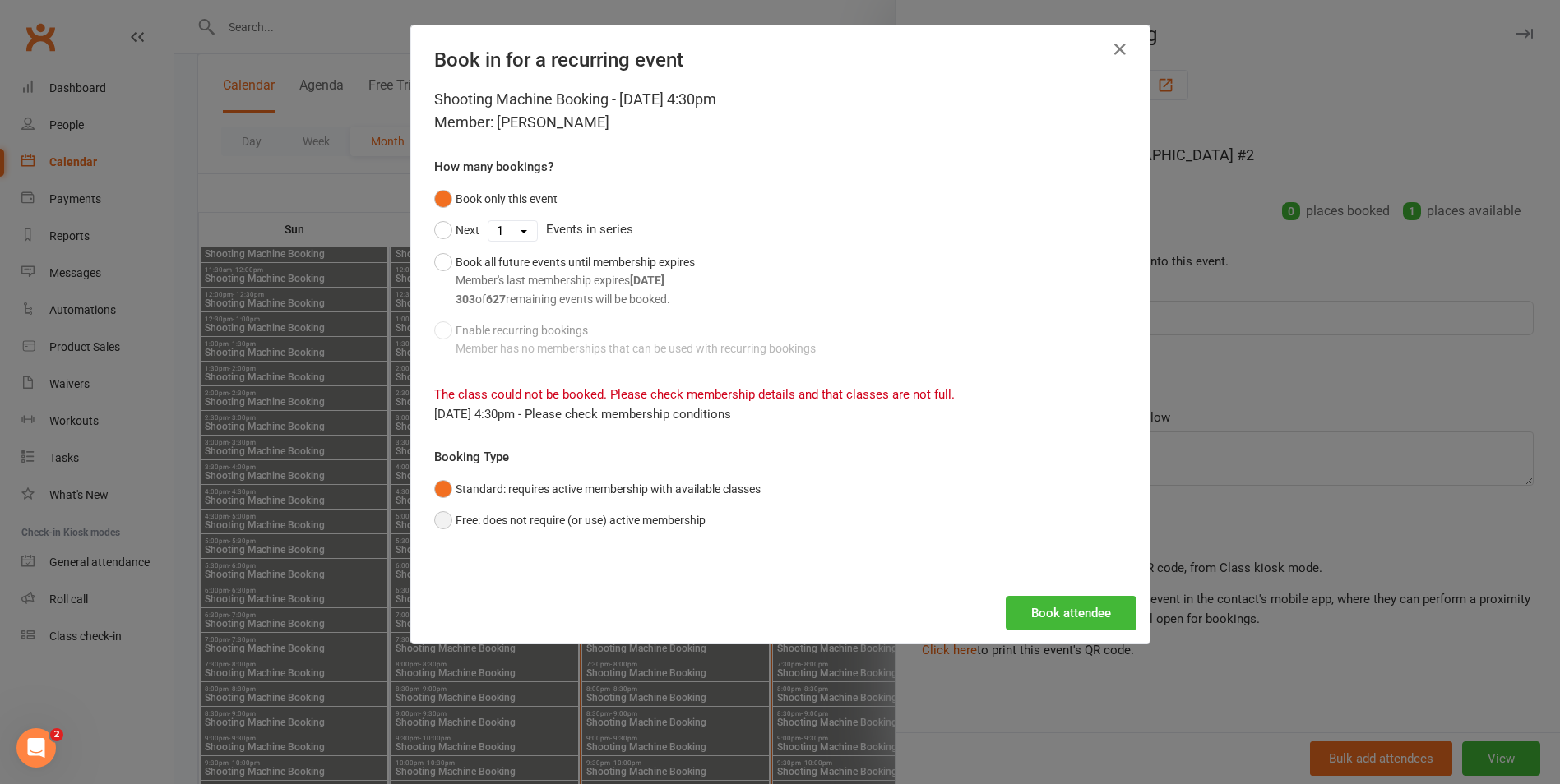
click at [677, 520] on button "Free: does not require (or use) active membership" at bounding box center [570, 520] width 271 height 31
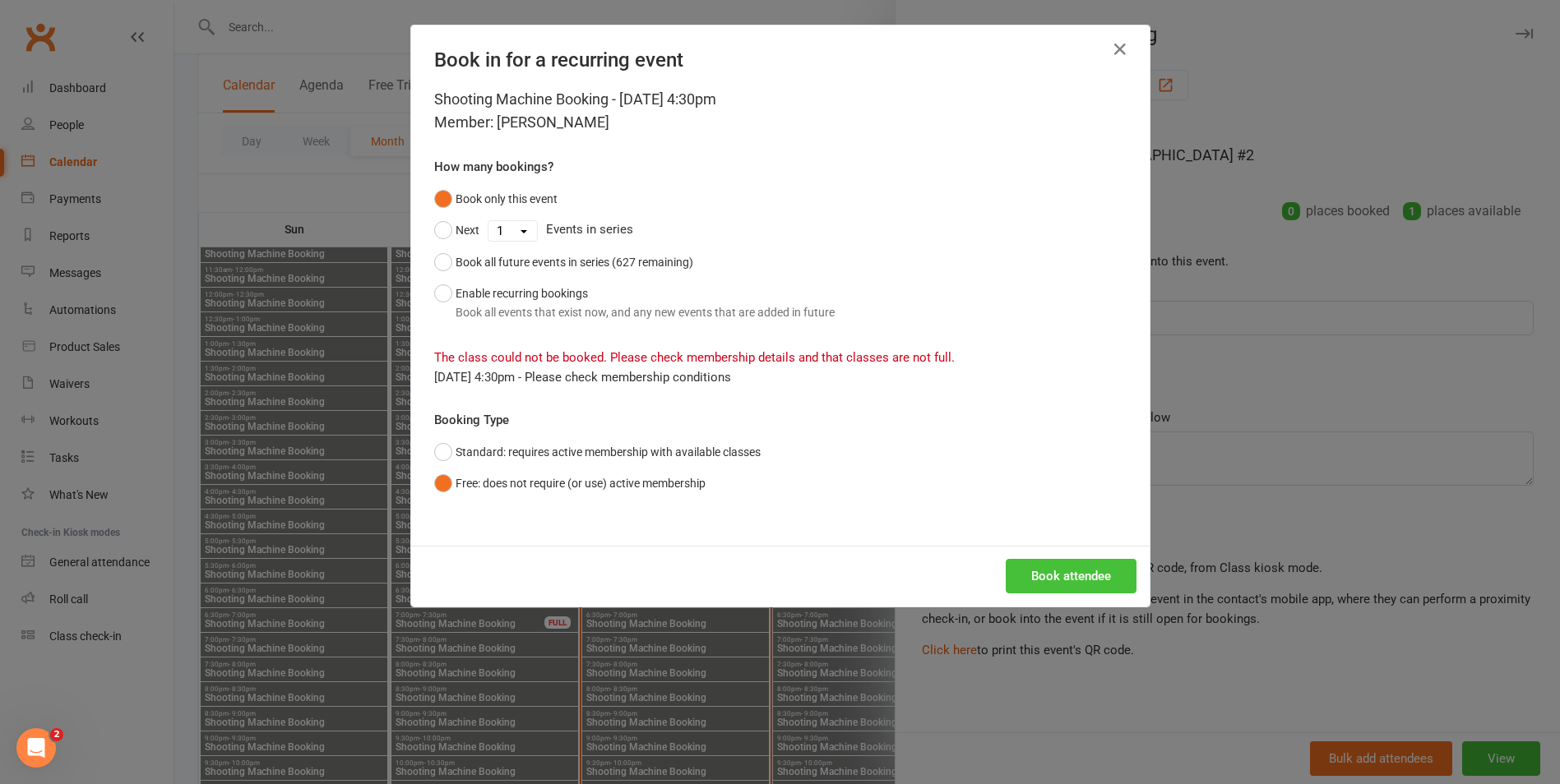
click at [1063, 590] on button "Book attendee" at bounding box center [1071, 576] width 131 height 35
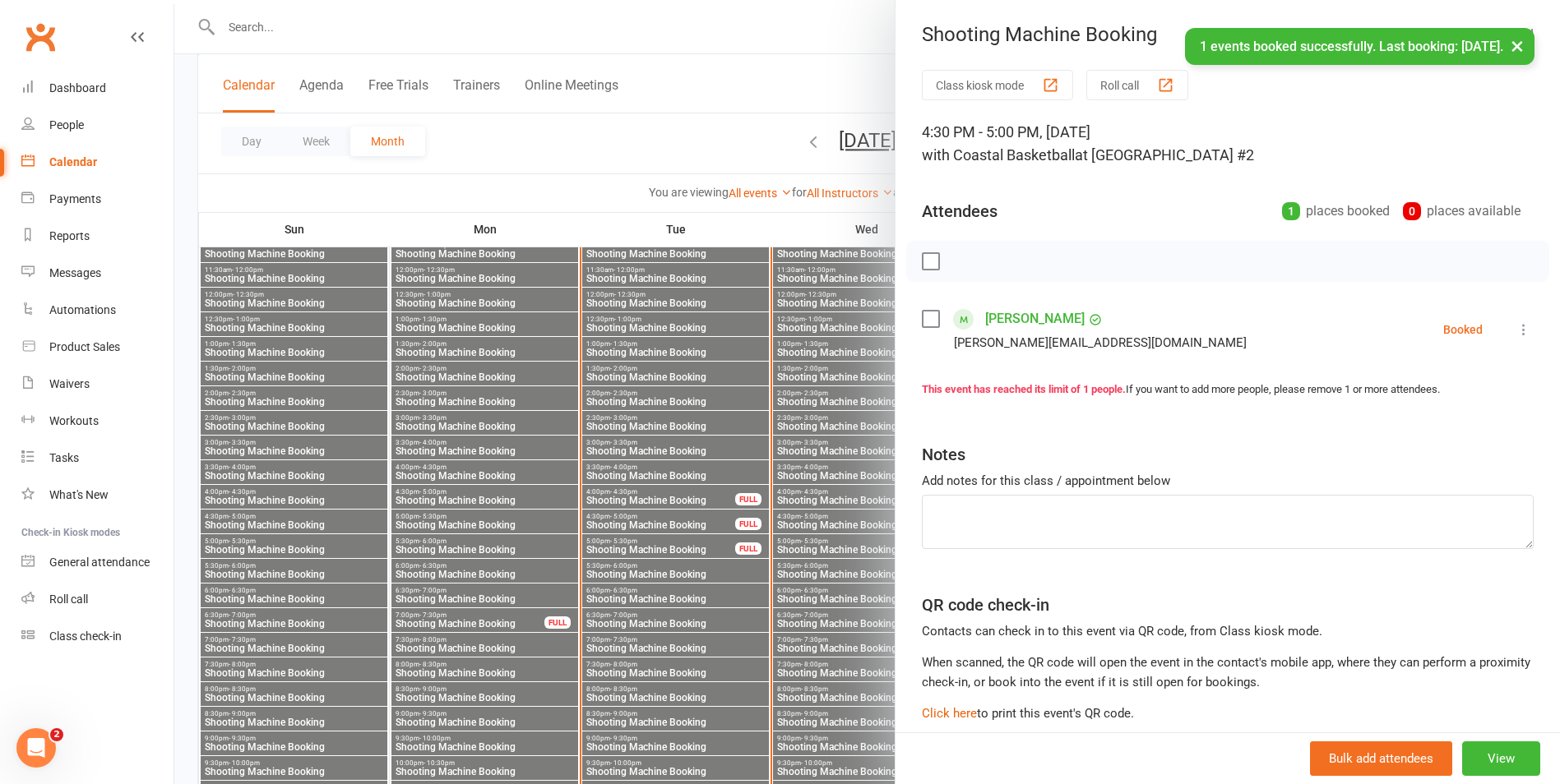
click at [879, 28] on div "× 1 events booked successfully. Last booking: [DATE]." at bounding box center [769, 28] width 1539 height 0
click at [1519, 46] on button "×" at bounding box center [1517, 46] width 30 height 36
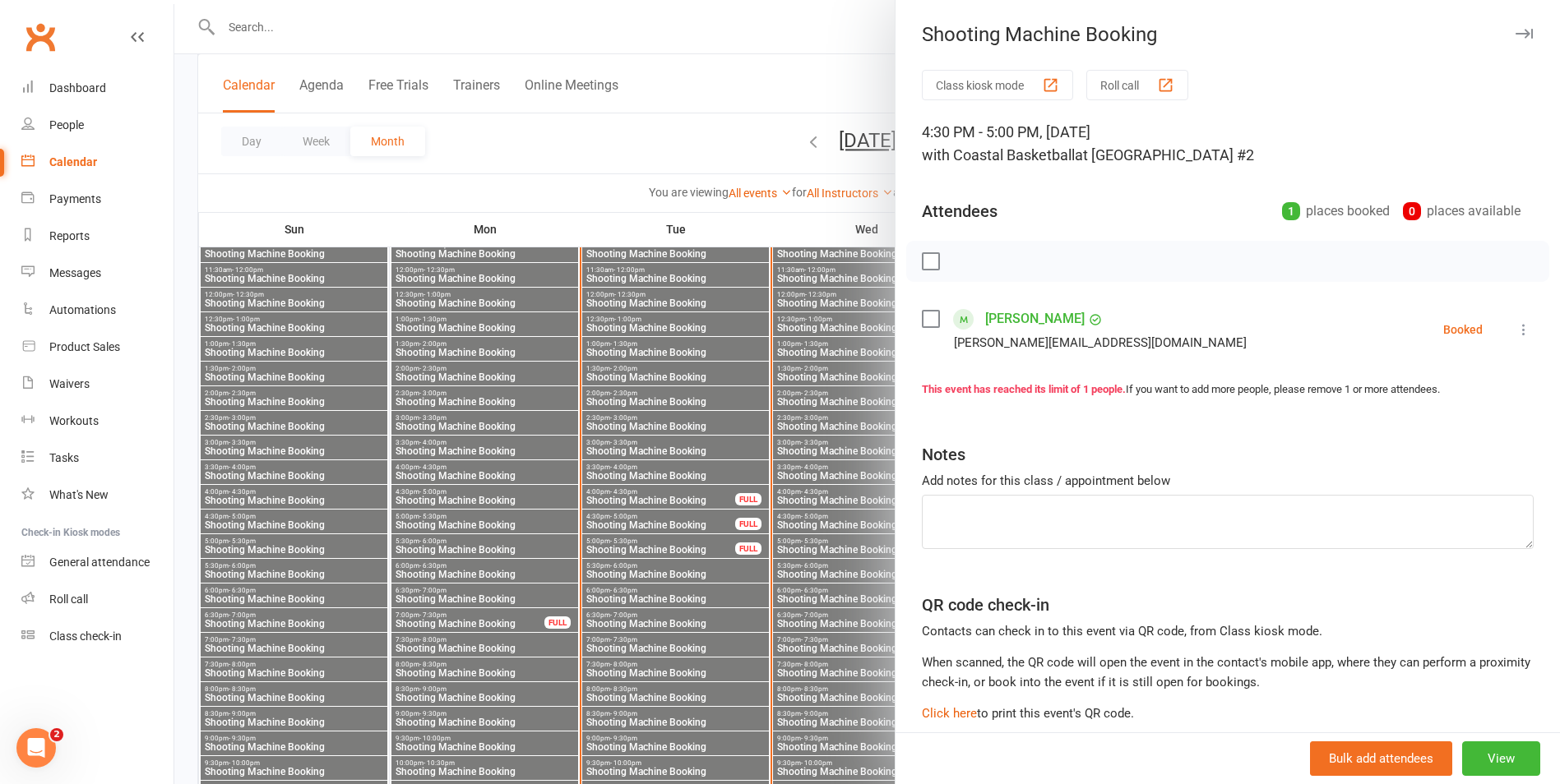
drag, startPoint x: 817, startPoint y: 43, endPoint x: 834, endPoint y: 51, distance: 18.8
click at [820, 43] on div at bounding box center [867, 392] width 1385 height 784
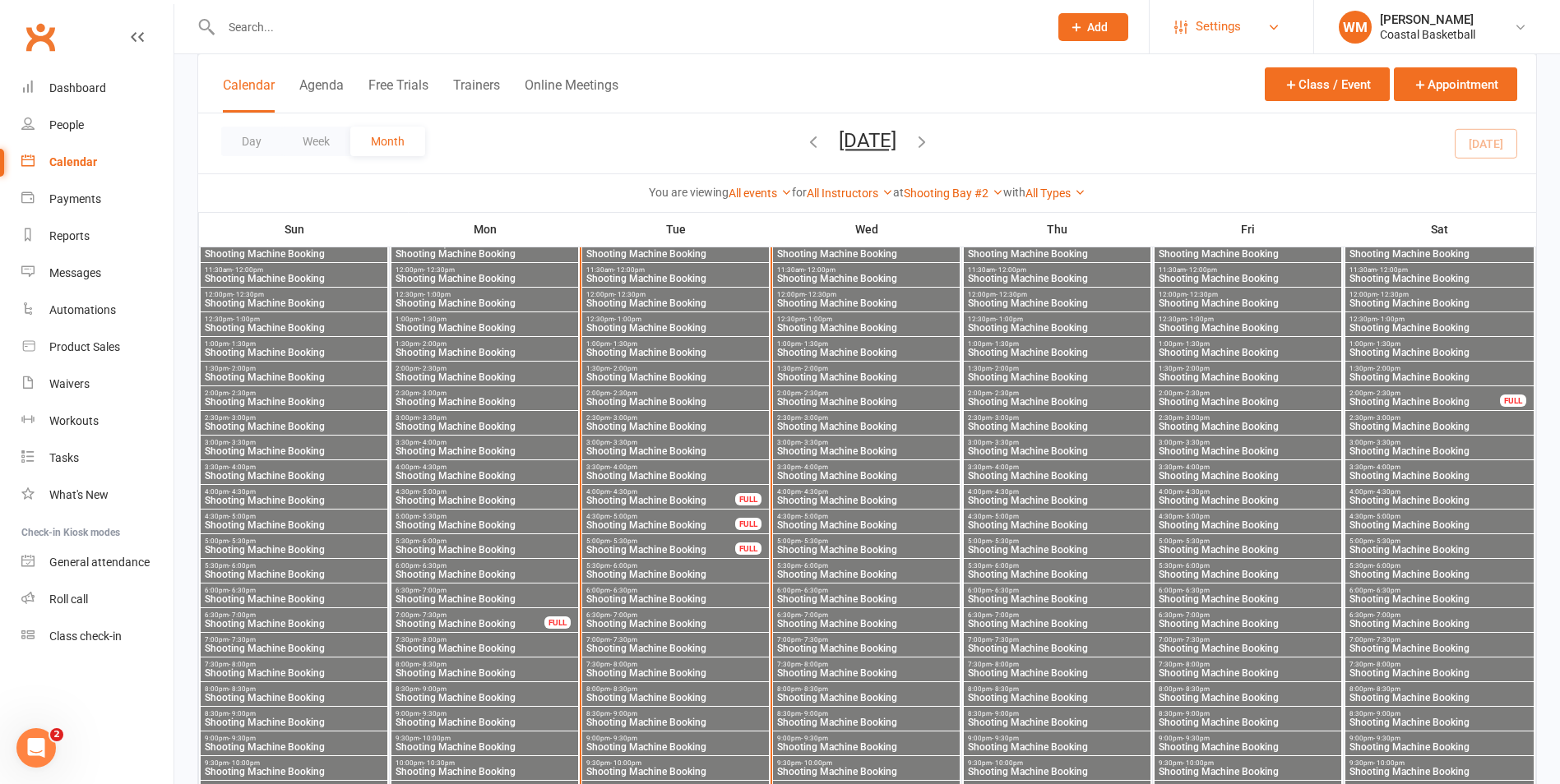
click at [1251, 19] on link "Settings" at bounding box center [1231, 27] width 114 height 37
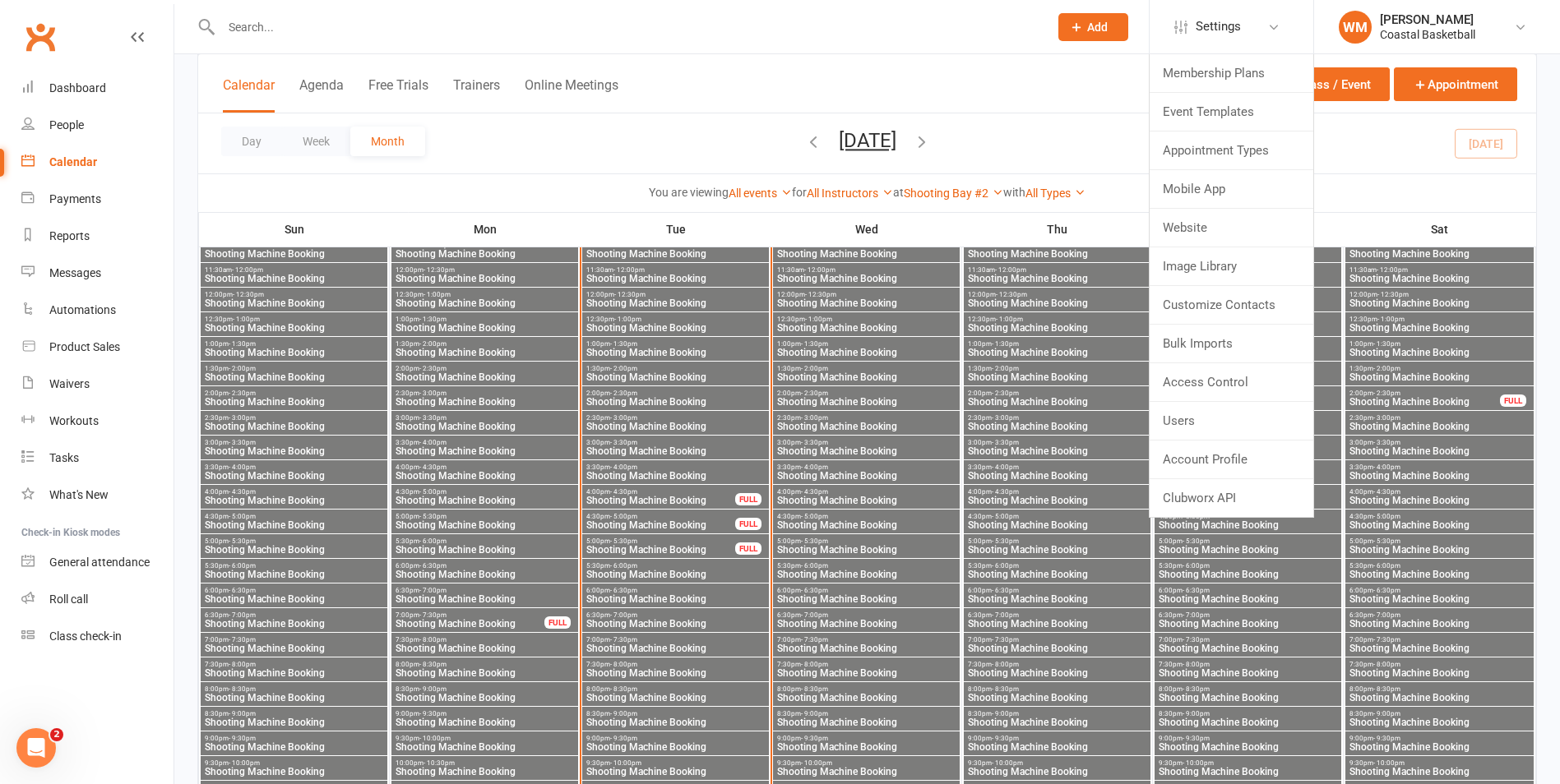
click at [1112, 64] on div "Calendar Agenda Free Trials Trainers Online Meetings Class / Event Appointment" at bounding box center [867, 84] width 1338 height 59
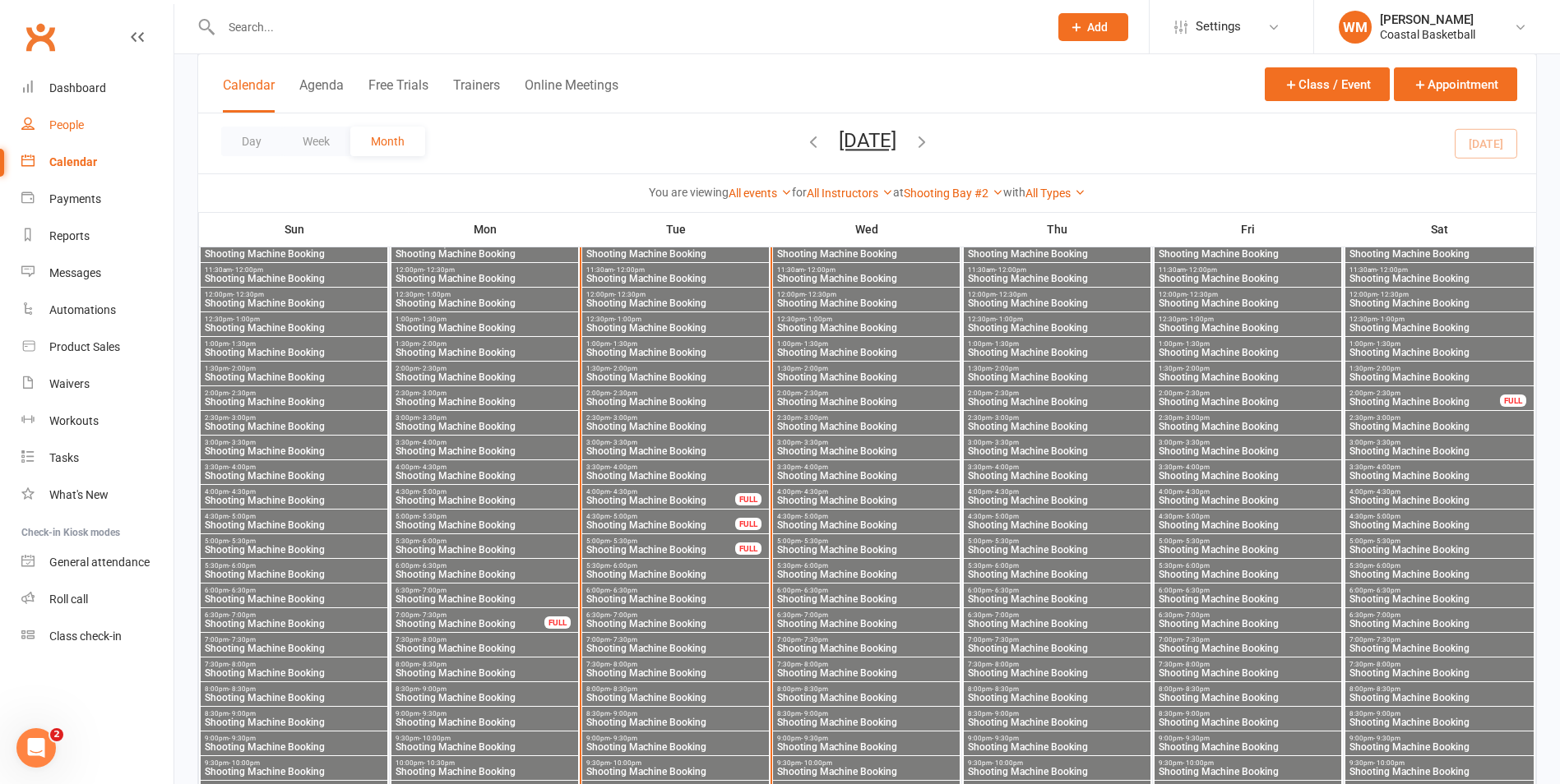
click at [72, 128] on div "People" at bounding box center [66, 125] width 35 height 14
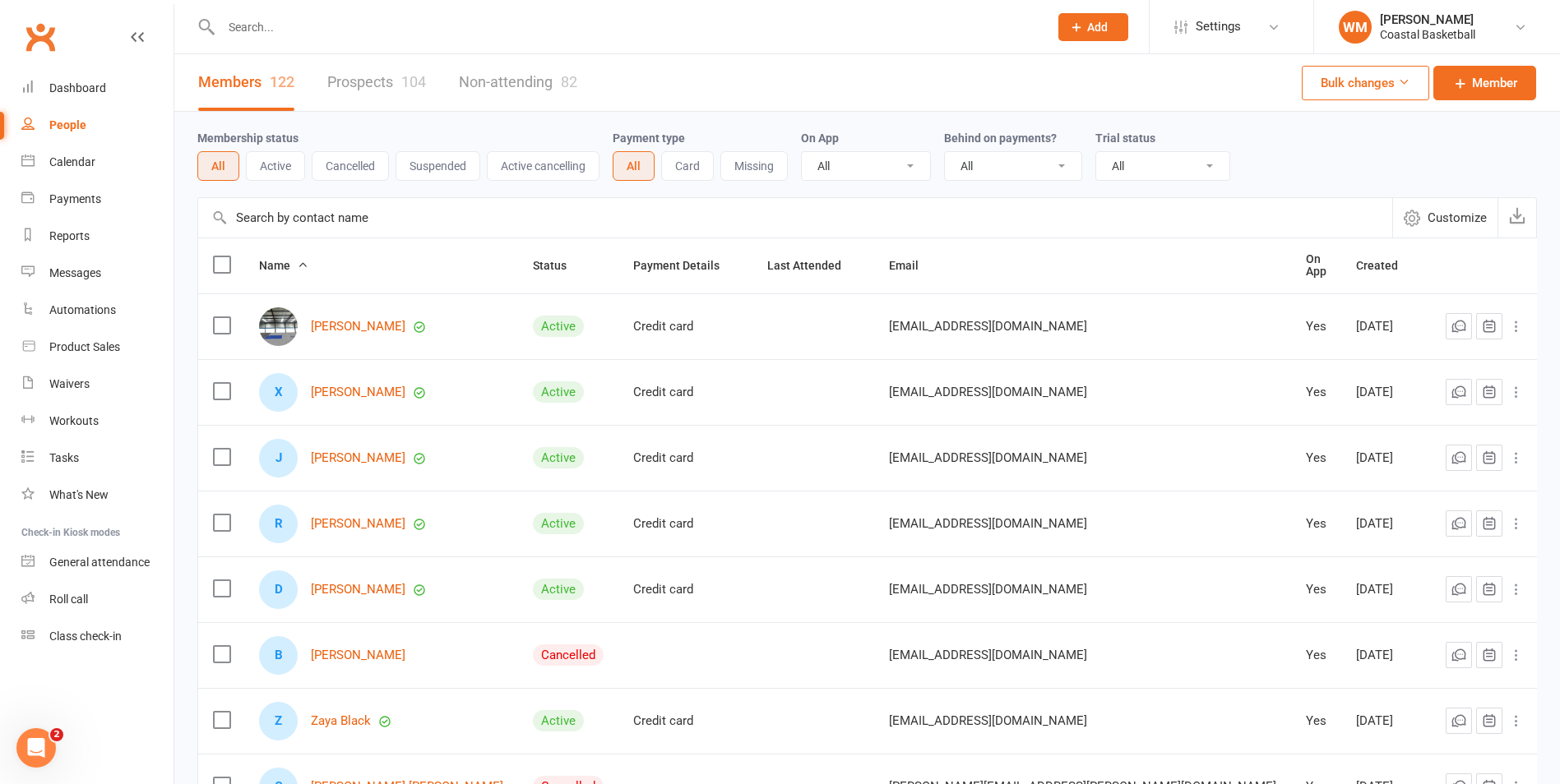
click at [297, 21] on input "text" at bounding box center [627, 26] width 821 height 23
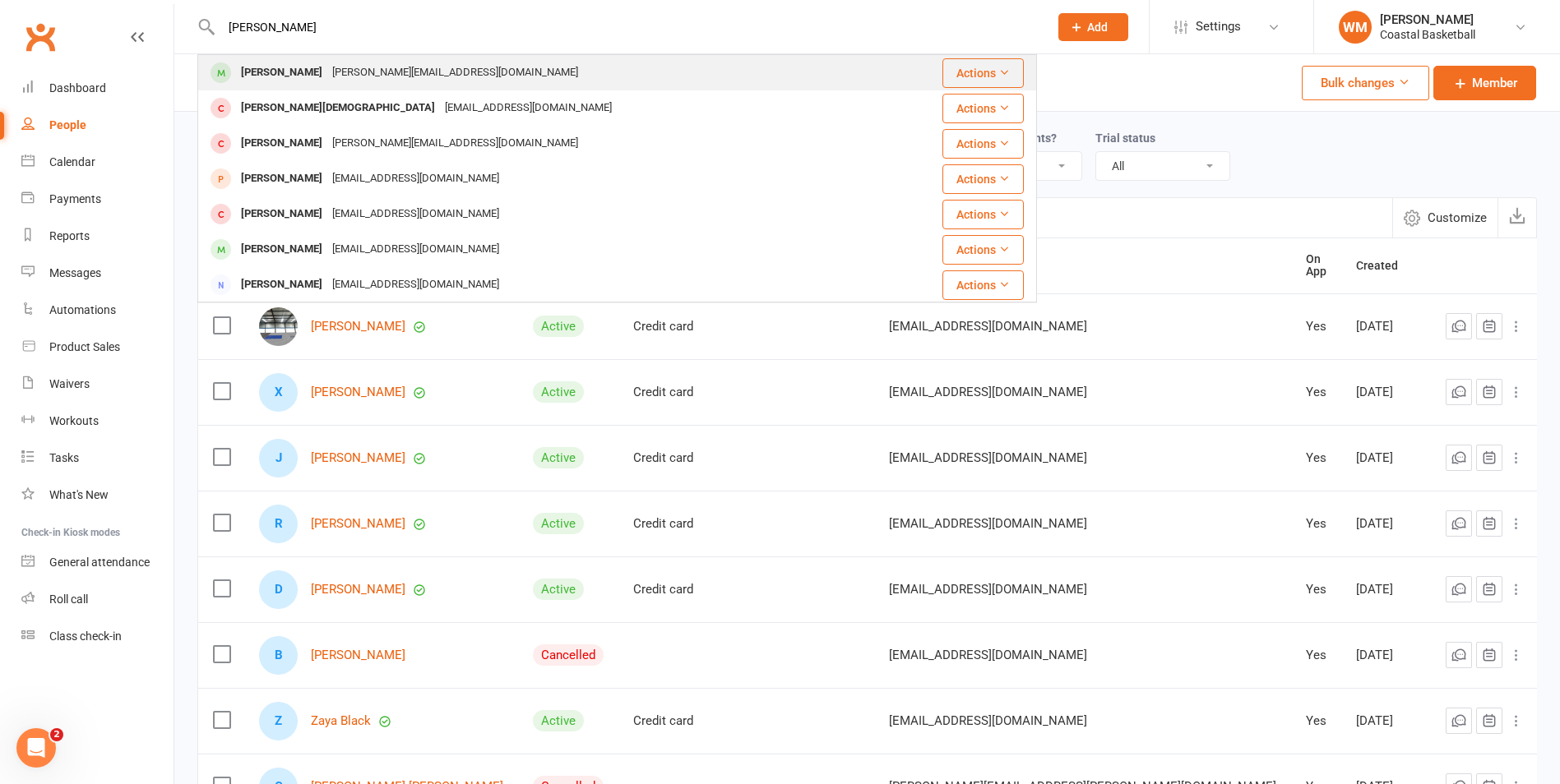
type input "[PERSON_NAME]"
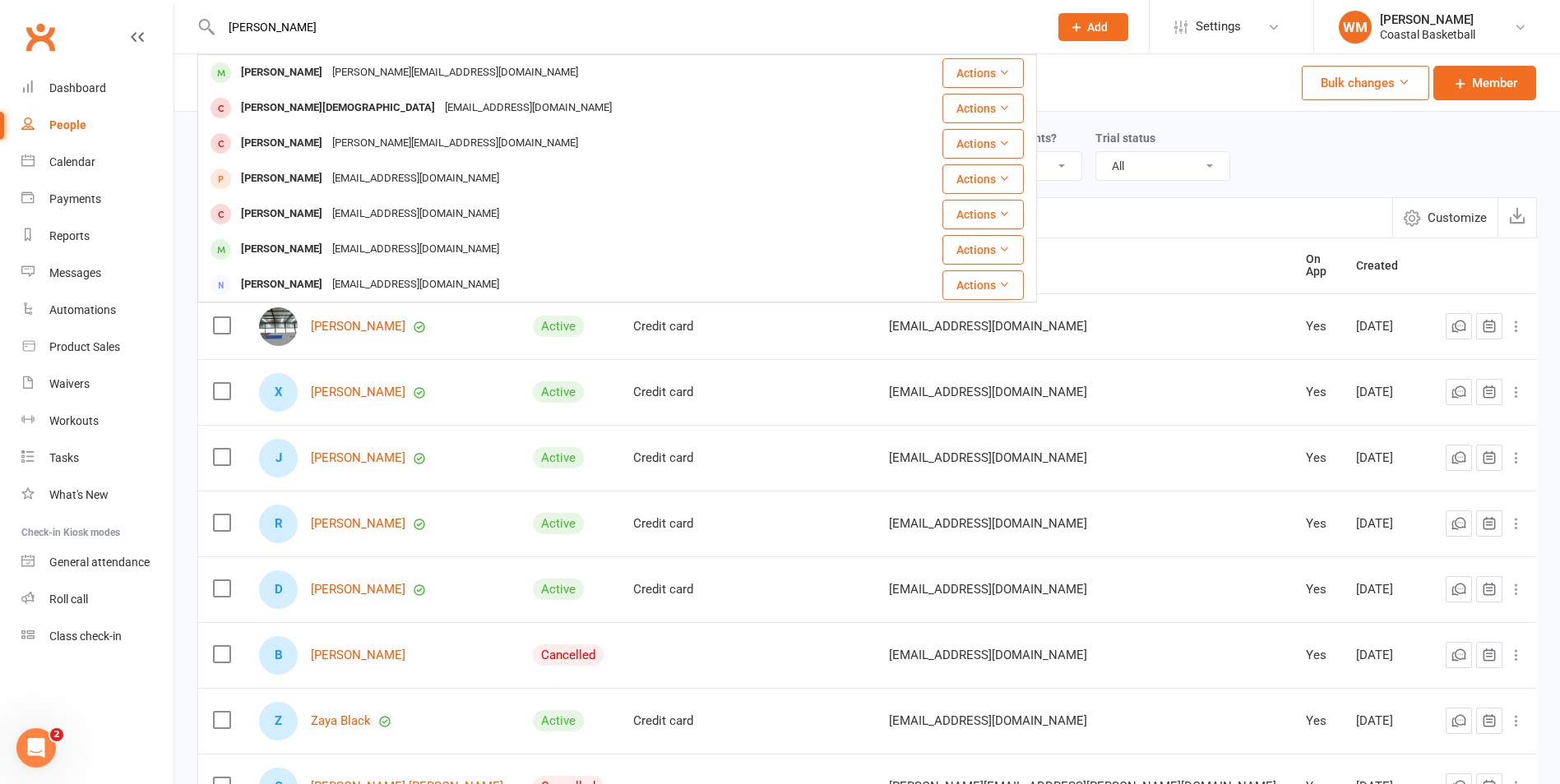
drag, startPoint x: 305, startPoint y: 85, endPoint x: 311, endPoint y: 92, distance: 9.2
click at [306, 86] on div "[PERSON_NAME] [PERSON_NAME][EMAIL_ADDRESS][DOMAIN_NAME]" at bounding box center [541, 73] width 684 height 34
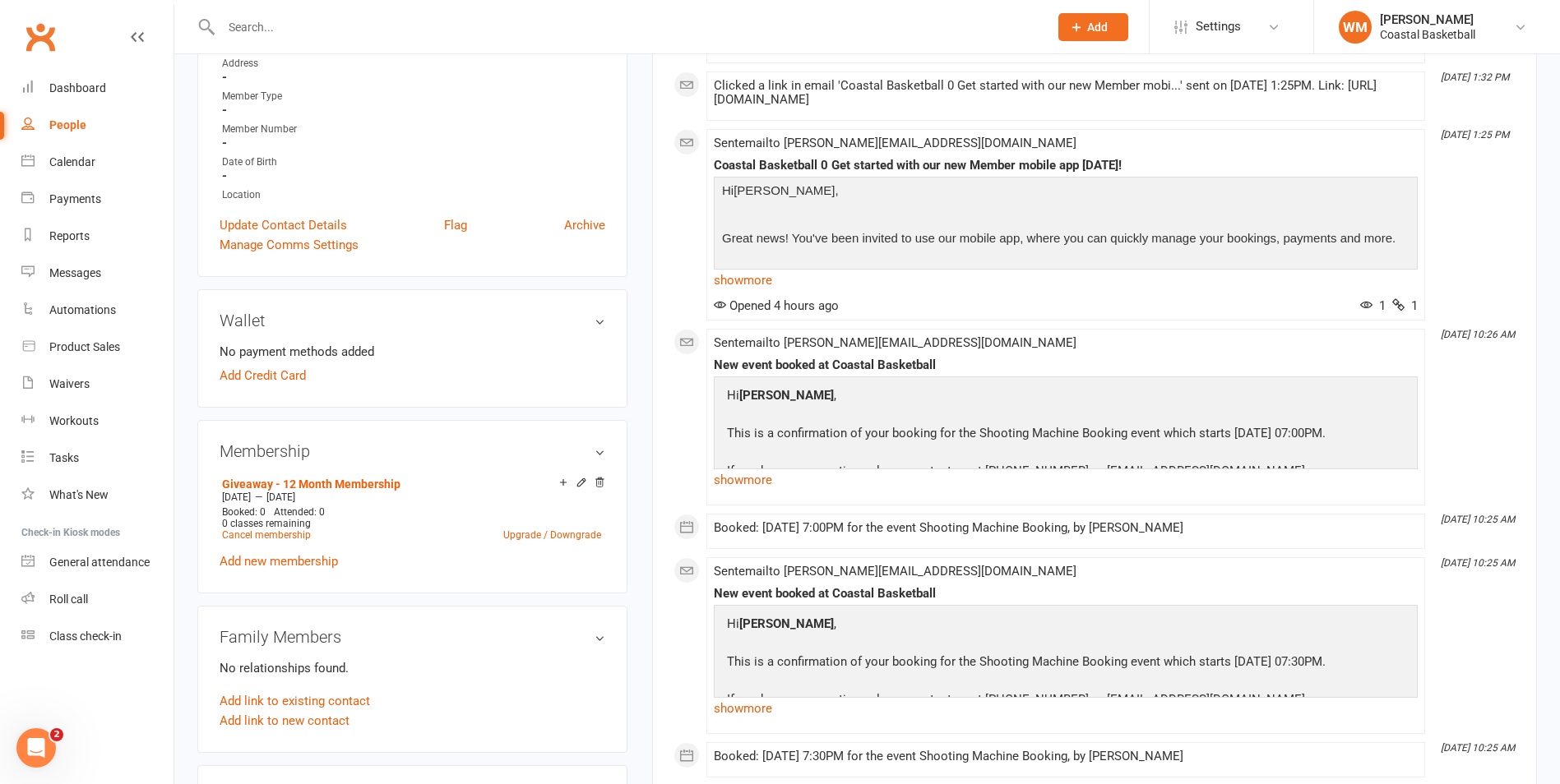
scroll to position [329, 0]
click at [447, 502] on li "Giveaway - 12 Month Membership [DATE] — [DATE] Booked: 0 Attended: 0 0 classes …" at bounding box center [411, 507] width 387 height 72
click at [306, 525] on span "0 classes remaining" at bounding box center [266, 522] width 89 height 12
click at [579, 484] on icon at bounding box center [581, 481] width 8 height 8
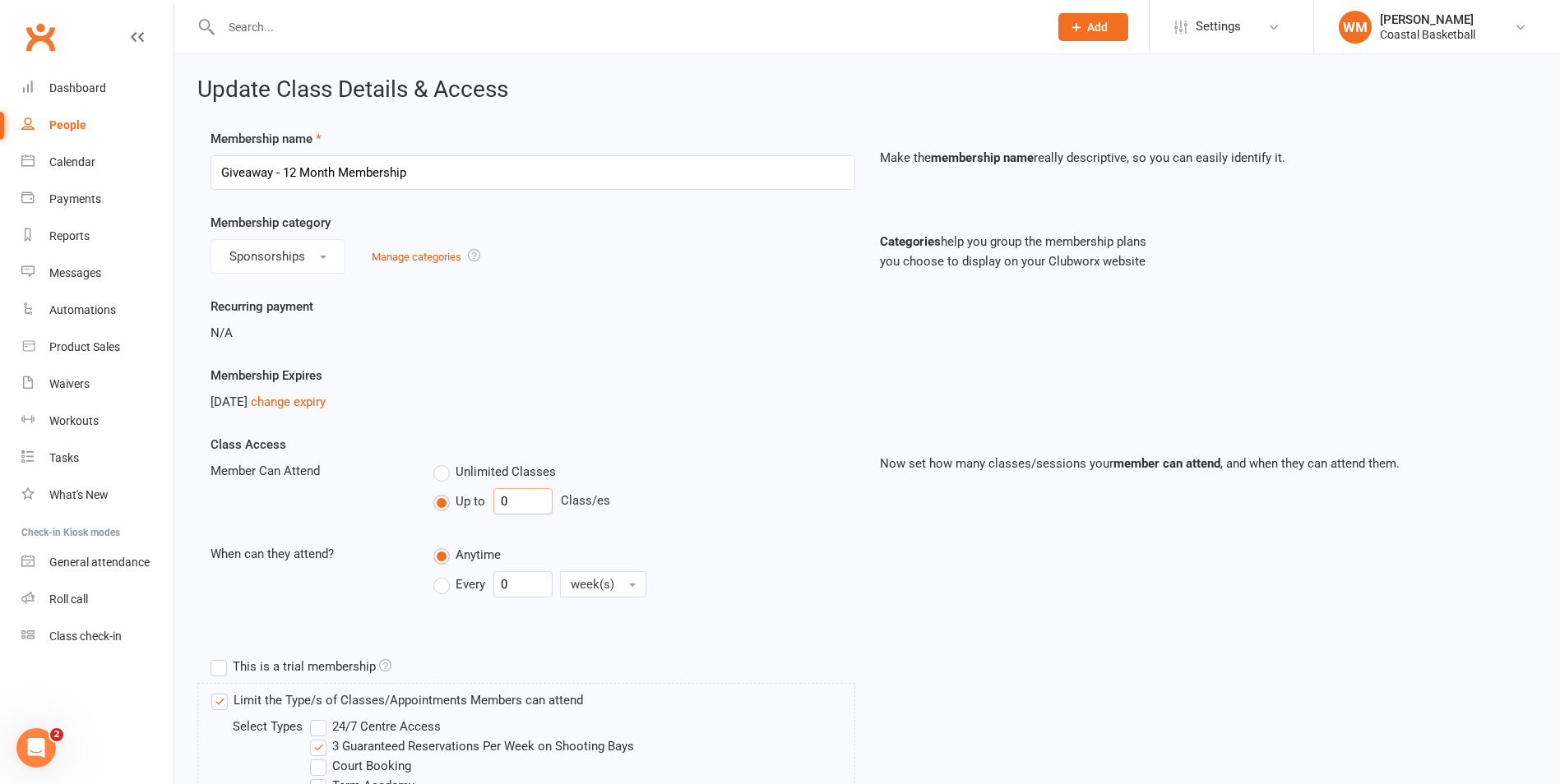
click at [545, 500] on input "0" at bounding box center [523, 501] width 59 height 26
type input "3"
click at [562, 368] on div "Membership Expires [DATE] change expiry" at bounding box center [533, 389] width 670 height 46
click at [510, 583] on input "0" at bounding box center [523, 584] width 59 height 26
click at [437, 587] on label "Every" at bounding box center [459, 584] width 52 height 19
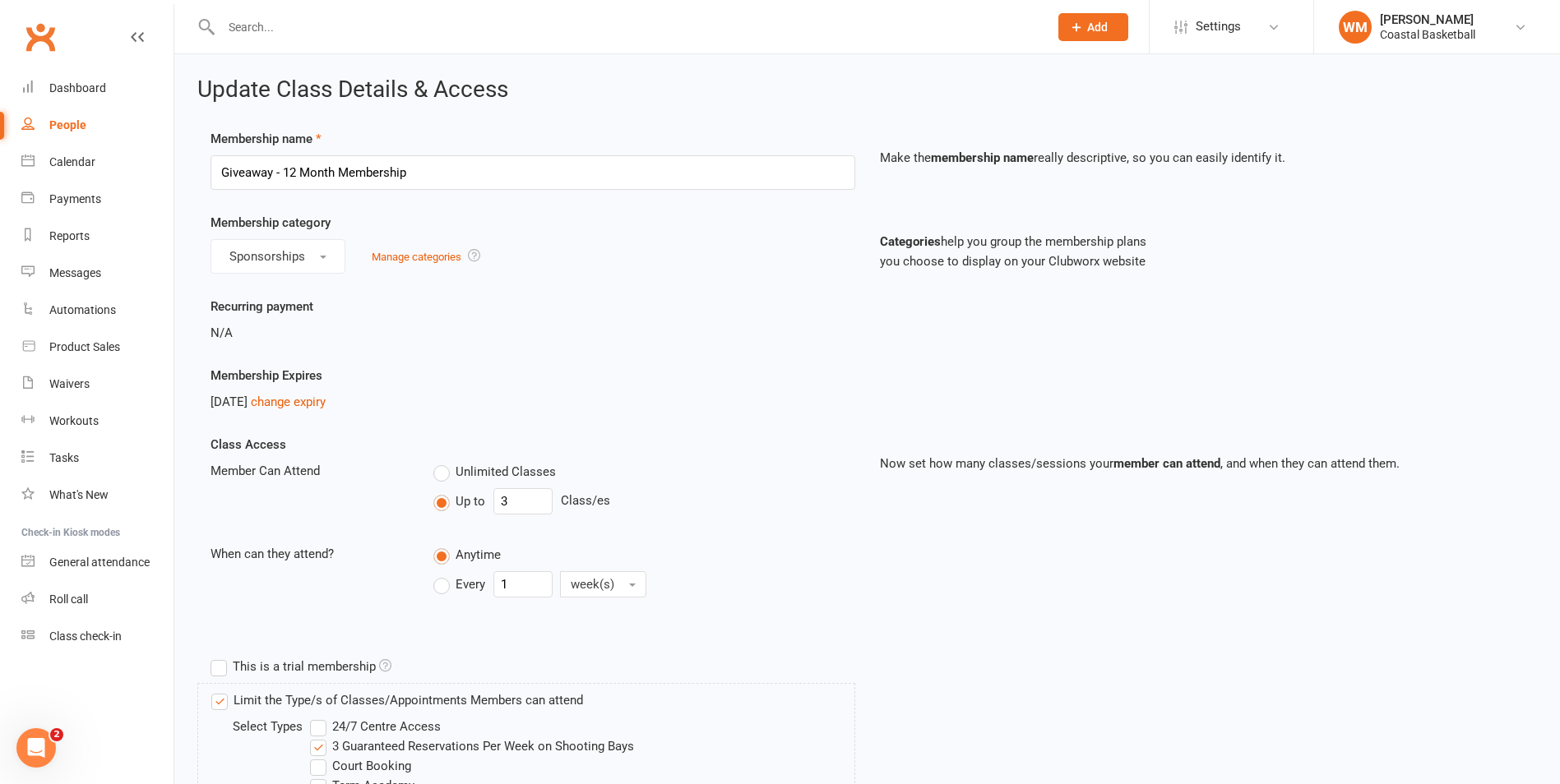
click at [437, 571] on input "Every" at bounding box center [438, 571] width 11 height 0
type input "0"
click at [717, 565] on div "Anytime Every 0 week(s)" at bounding box center [644, 574] width 446 height 60
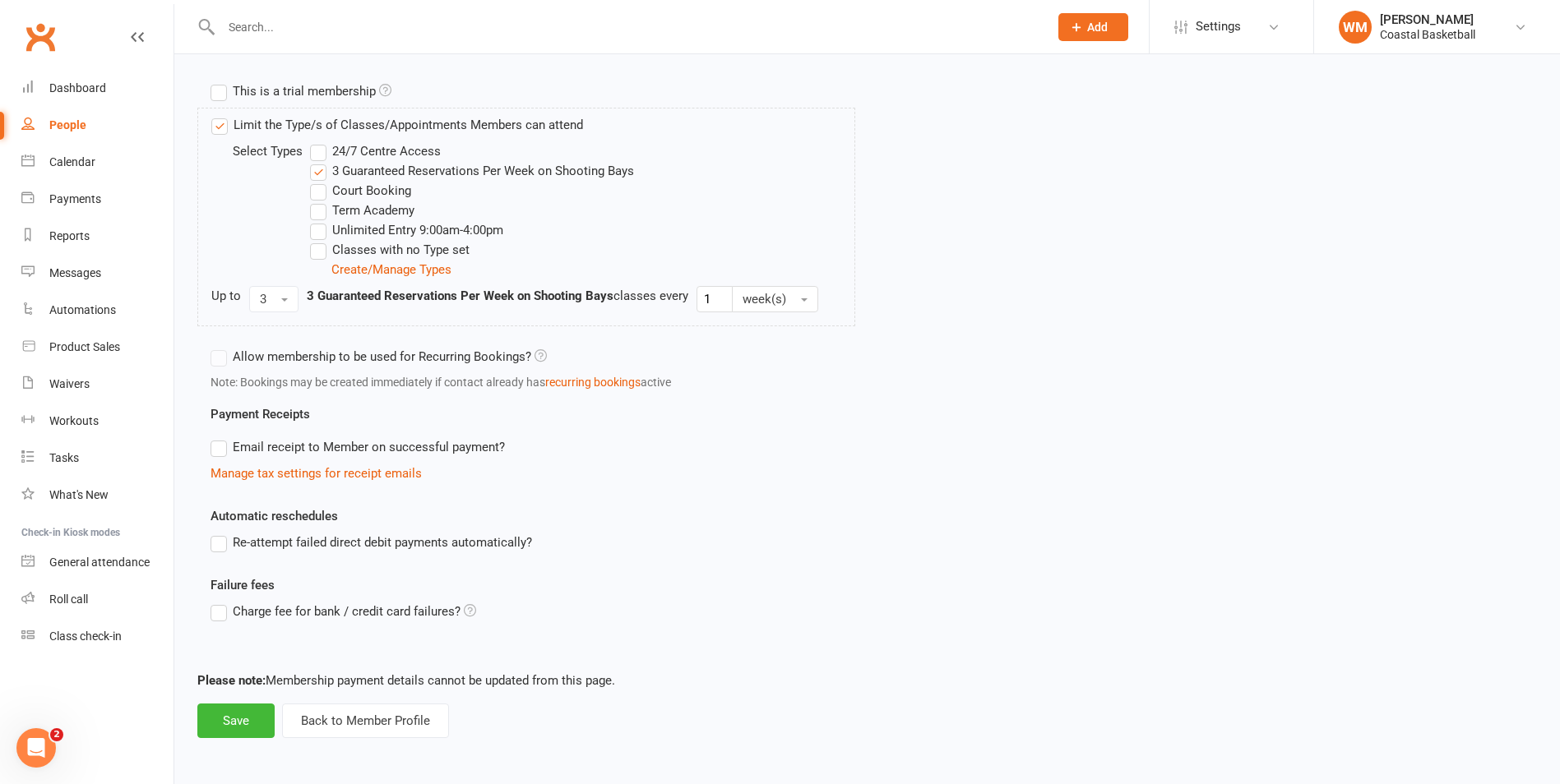
scroll to position [576, 0]
click at [227, 726] on button "Save" at bounding box center [236, 720] width 77 height 35
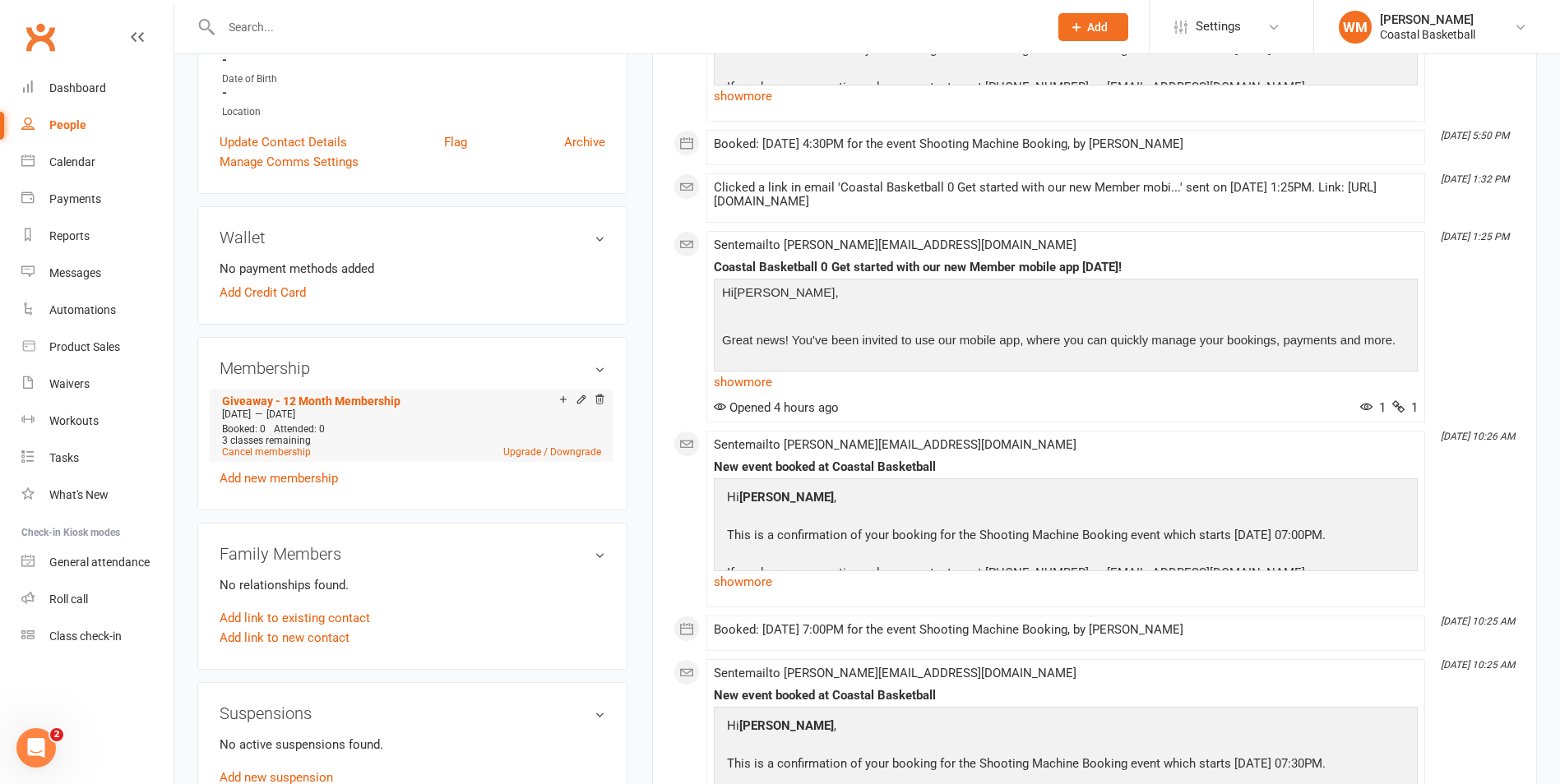
scroll to position [493, 0]
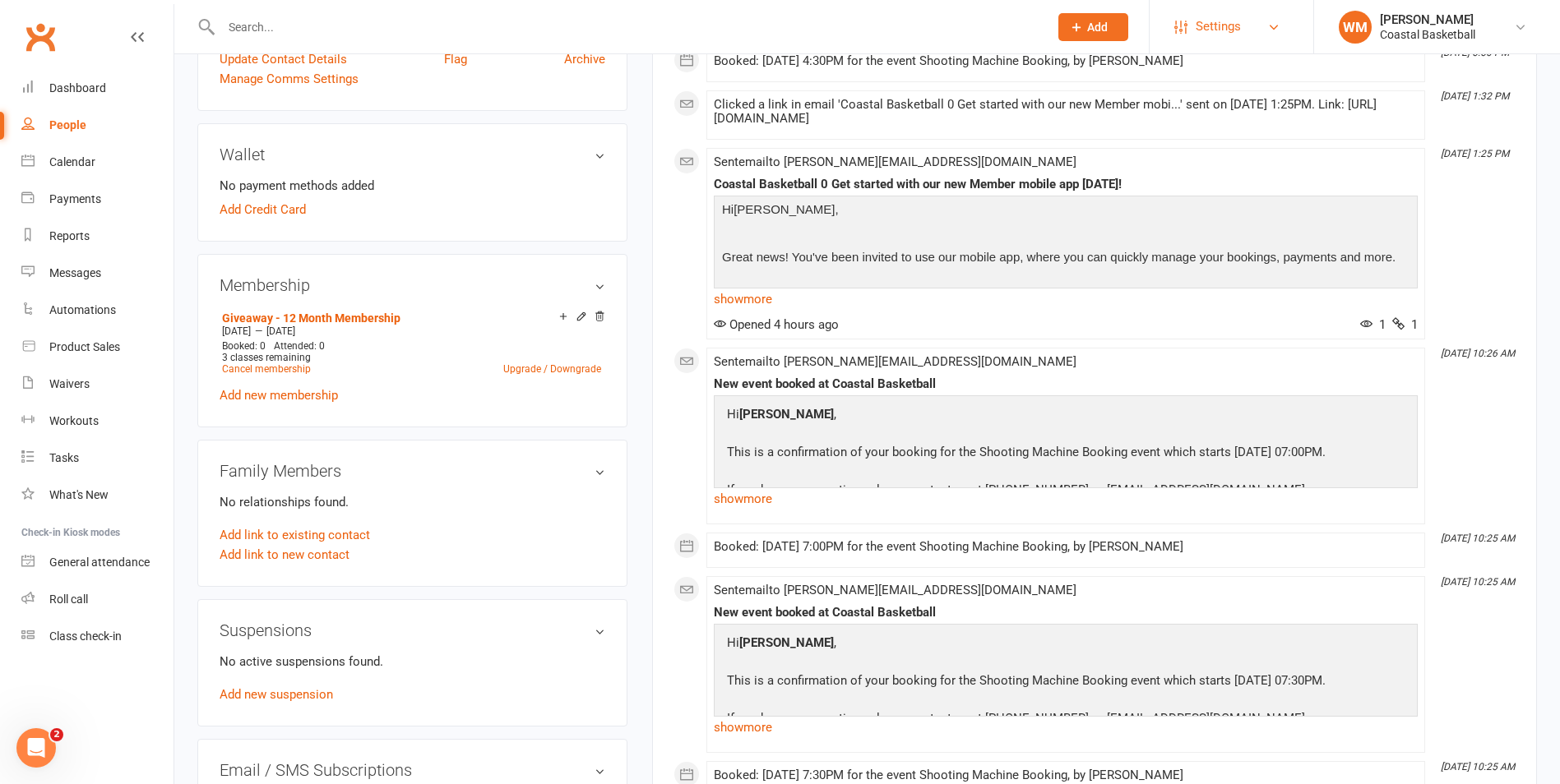
drag, startPoint x: 1249, startPoint y: 31, endPoint x: 1235, endPoint y: 41, distance: 17.2
click at [1248, 31] on link "Settings" at bounding box center [1231, 27] width 114 height 37
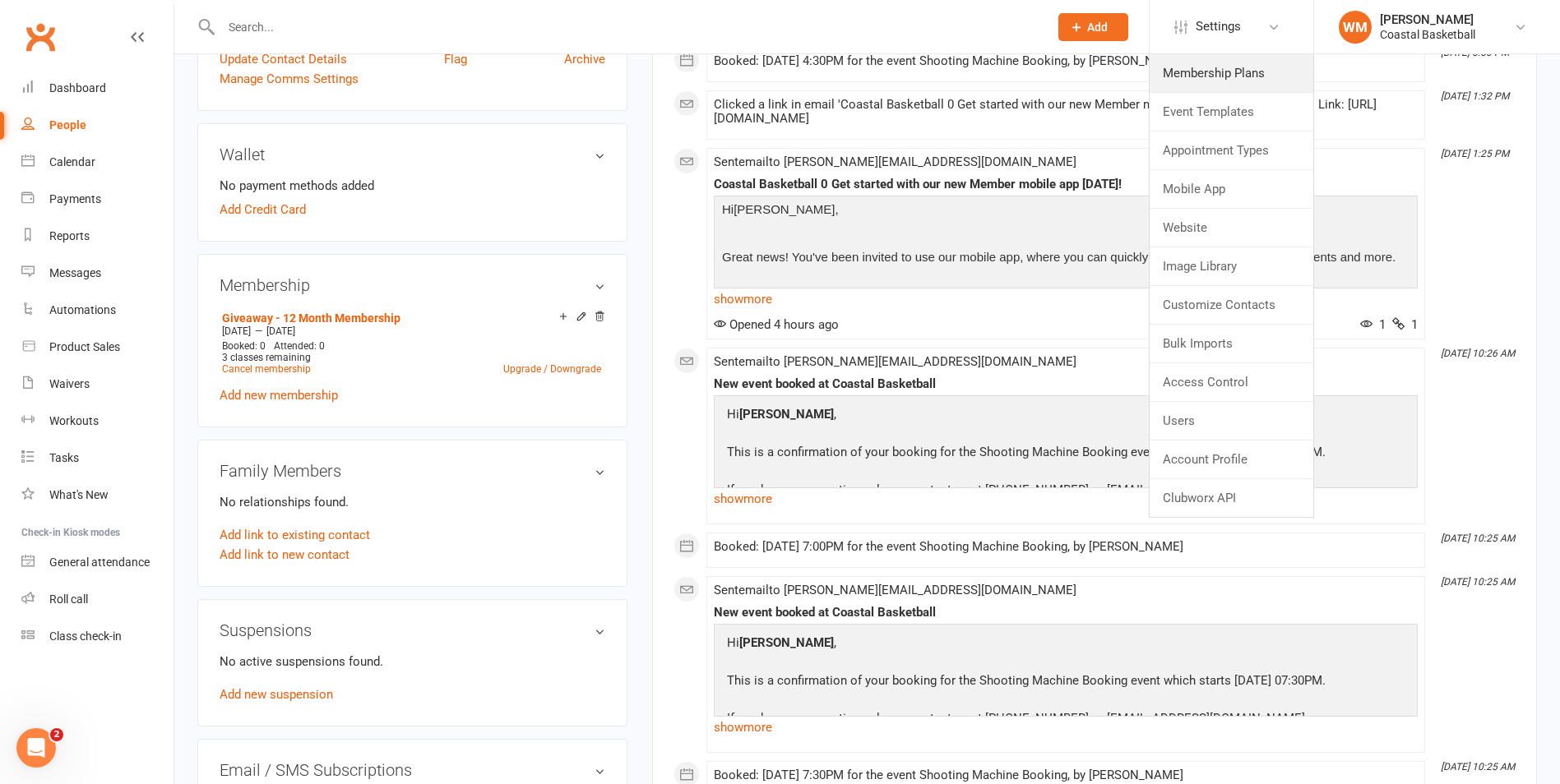
click at [1221, 56] on link "Membership Plans" at bounding box center [1231, 73] width 164 height 38
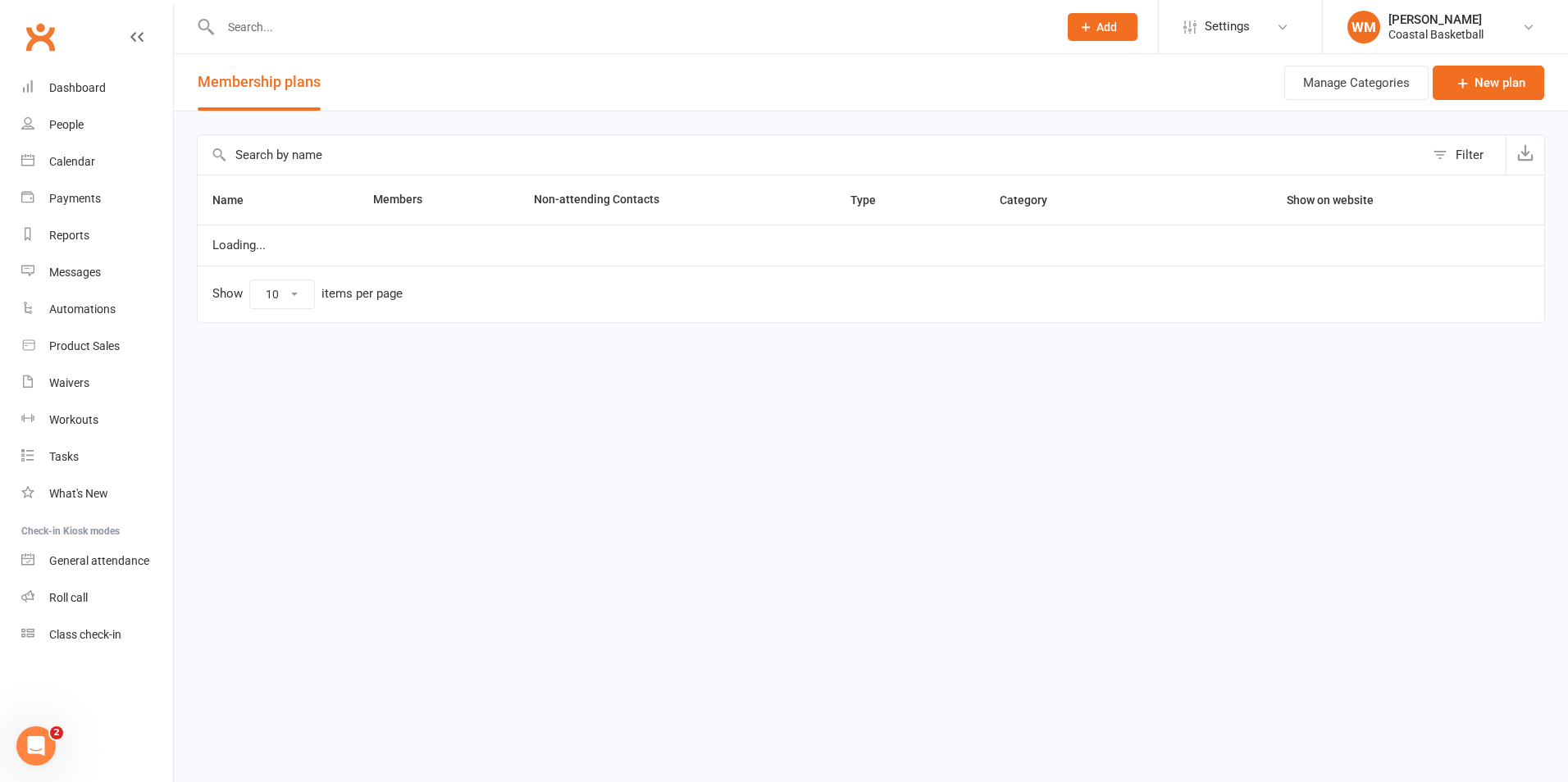
select select "25"
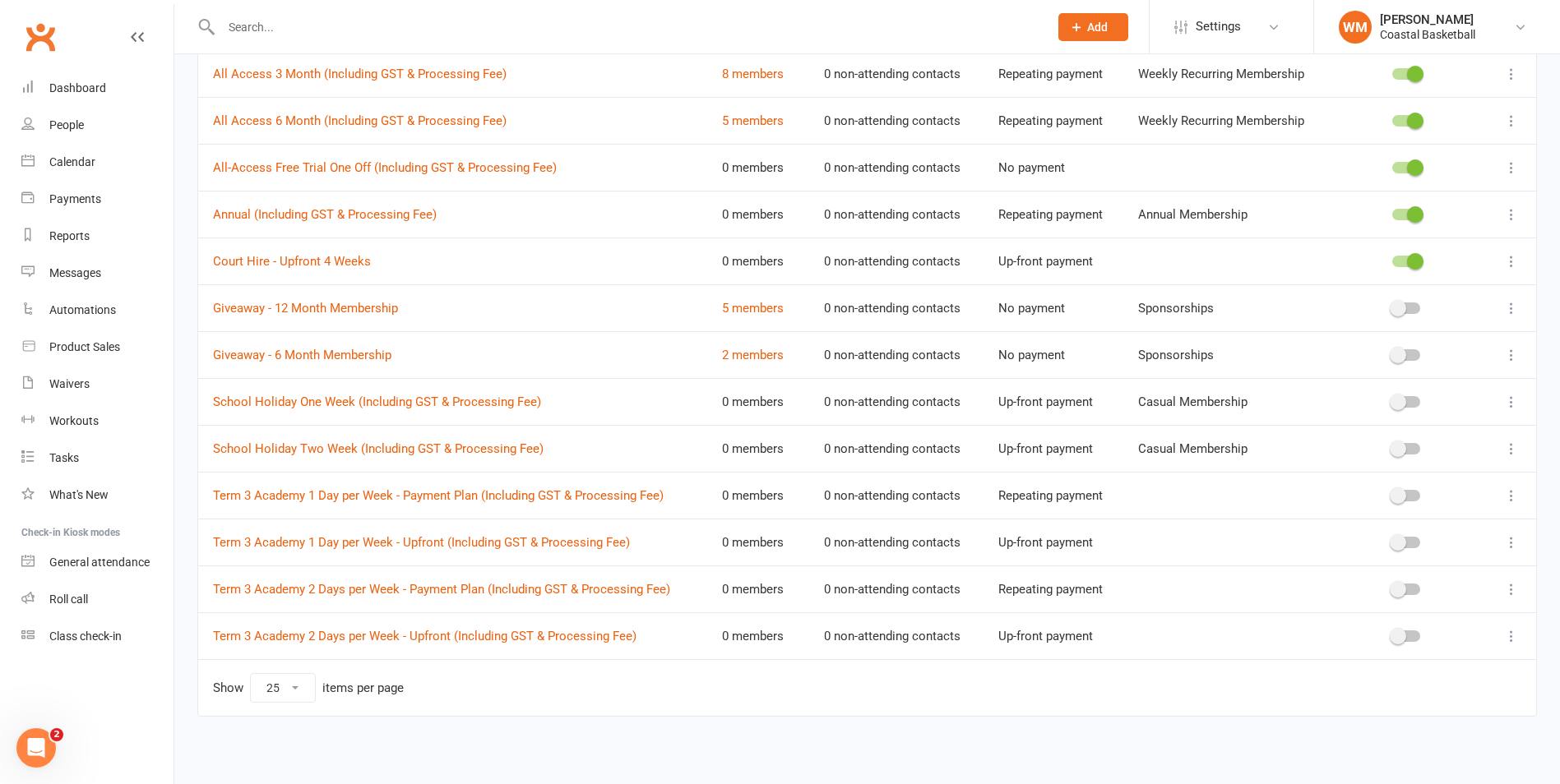
scroll to position [225, 0]
